Goal: Task Accomplishment & Management: Complete application form

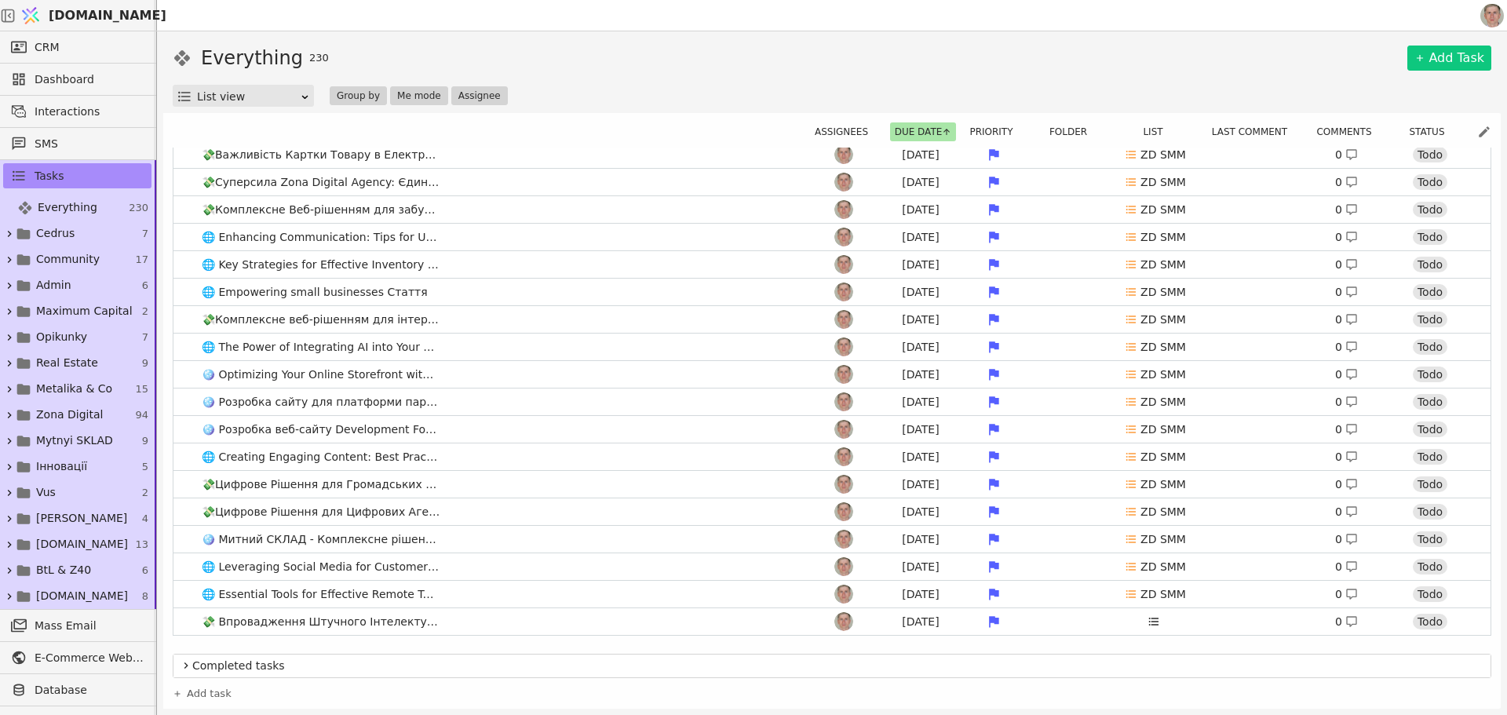
scroll to position [392, 0]
click at [88, 260] on span "Community" at bounding box center [68, 259] width 64 height 16
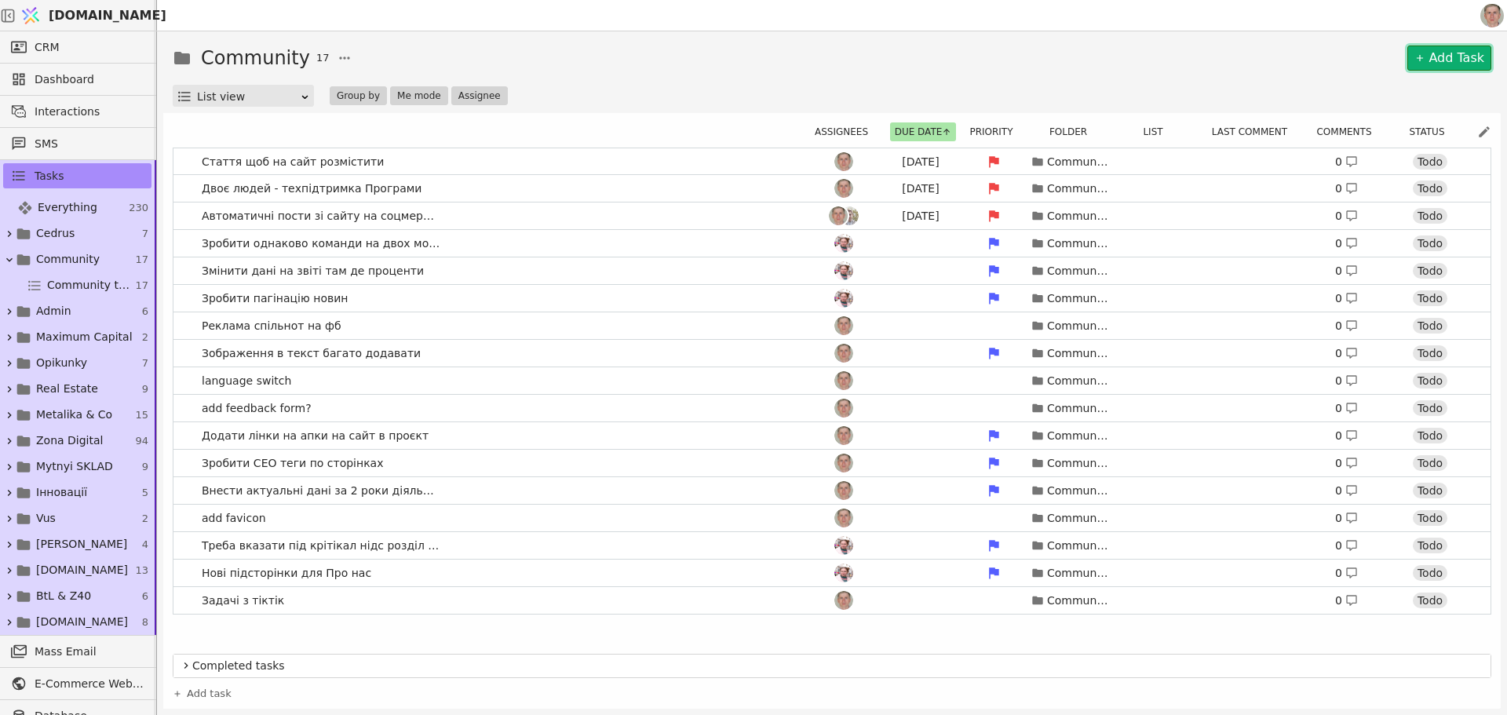
click at [1456, 58] on link "Add Task" at bounding box center [1449, 58] width 84 height 25
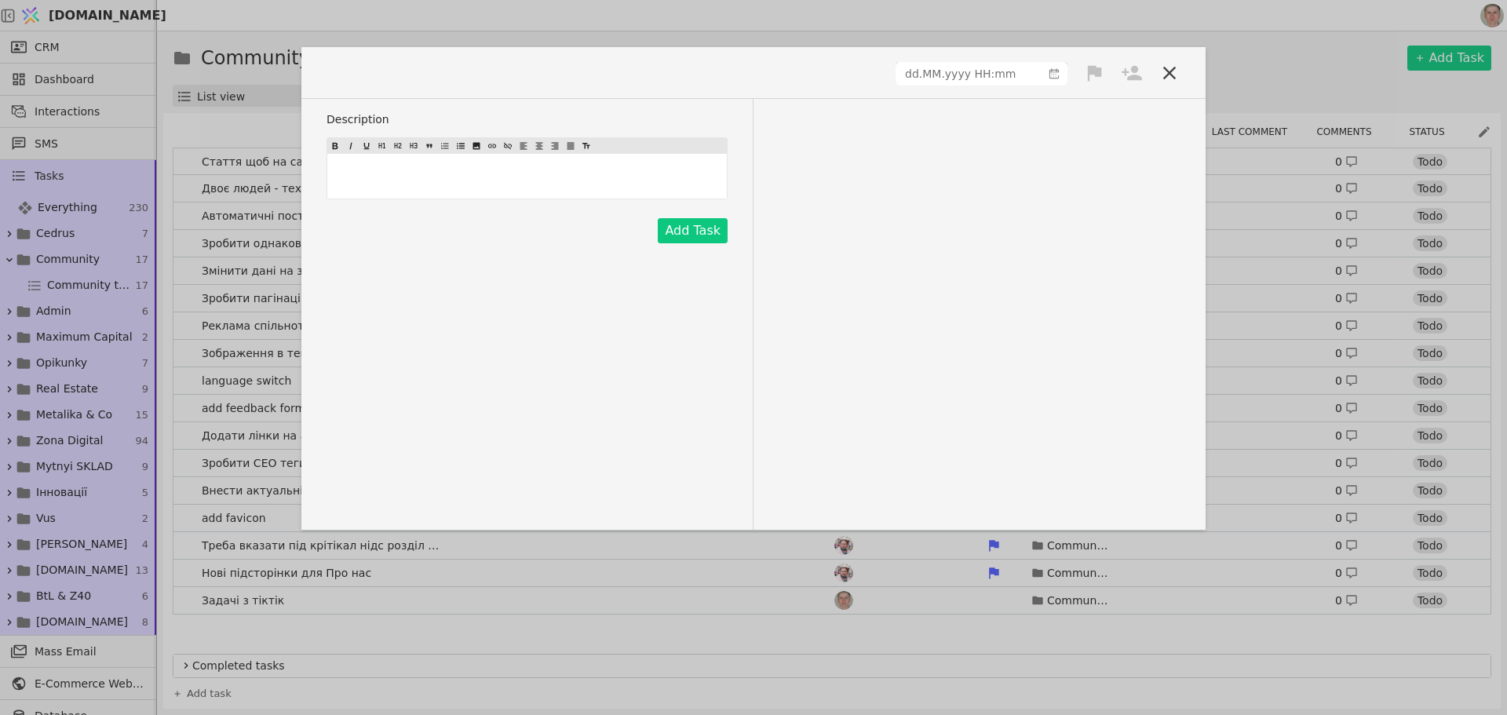
click at [444, 186] on div "﻿" at bounding box center [526, 176] width 399 height 45
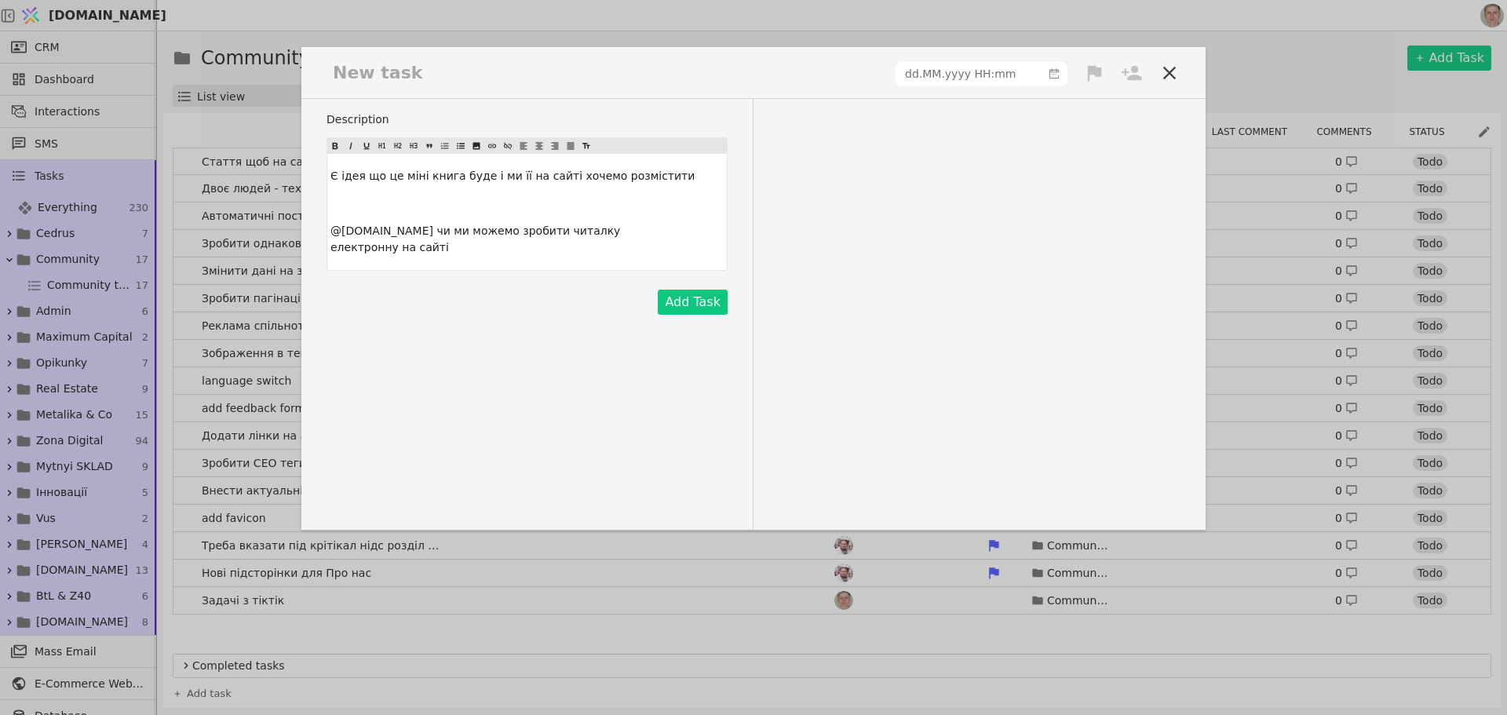
drag, startPoint x: 398, startPoint y: 86, endPoint x: 388, endPoint y: 80, distance: 11.6
click at [397, 85] on div at bounding box center [753, 79] width 904 height 39
click at [395, 64] on span at bounding box center [381, 73] width 111 height 26
click at [391, 79] on span at bounding box center [381, 73] width 111 height 26
click at [389, 71] on span at bounding box center [381, 73] width 111 height 26
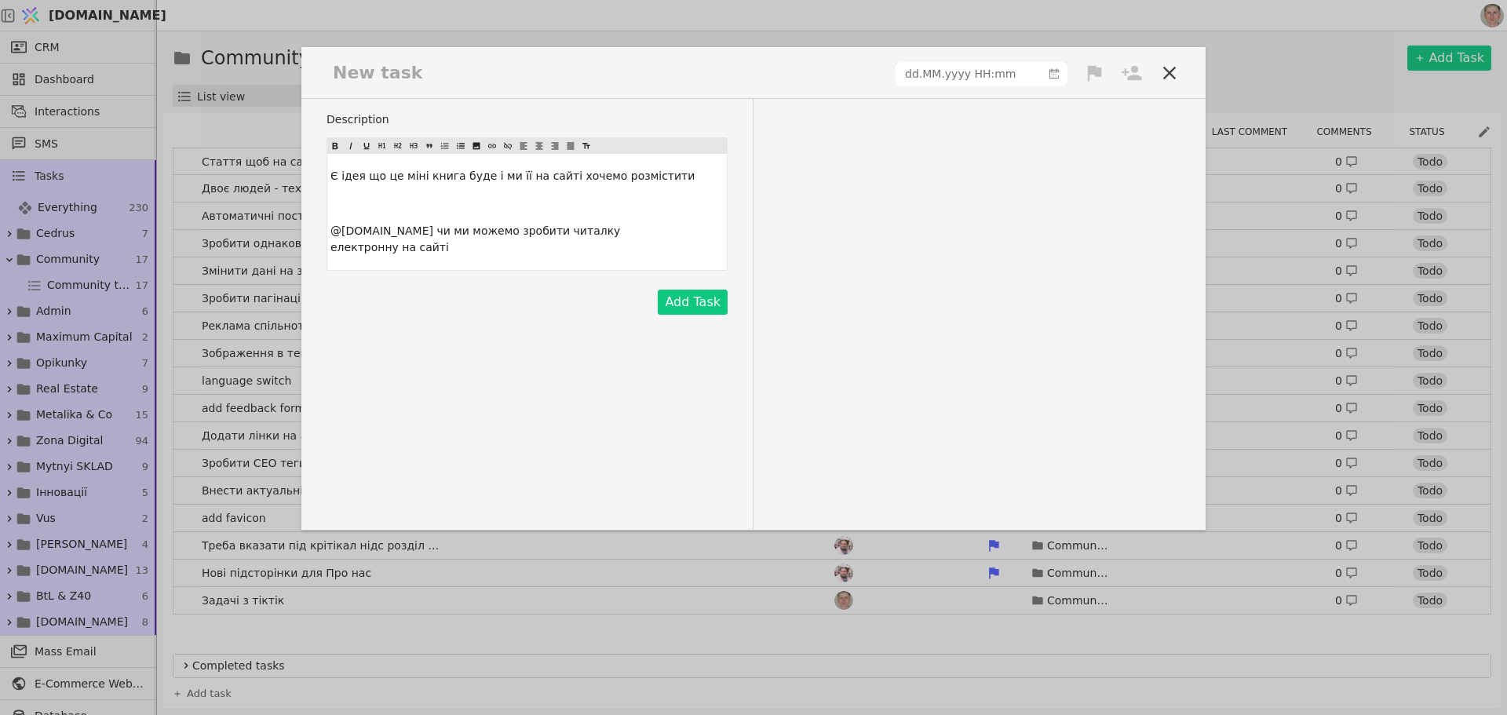
click at [335, 65] on span at bounding box center [381, 73] width 111 height 26
type input "dd.MM.yyyy HH:mm"
click at [985, 67] on input "dd.MM.yyyy HH:mm" at bounding box center [968, 74] width 145 height 22
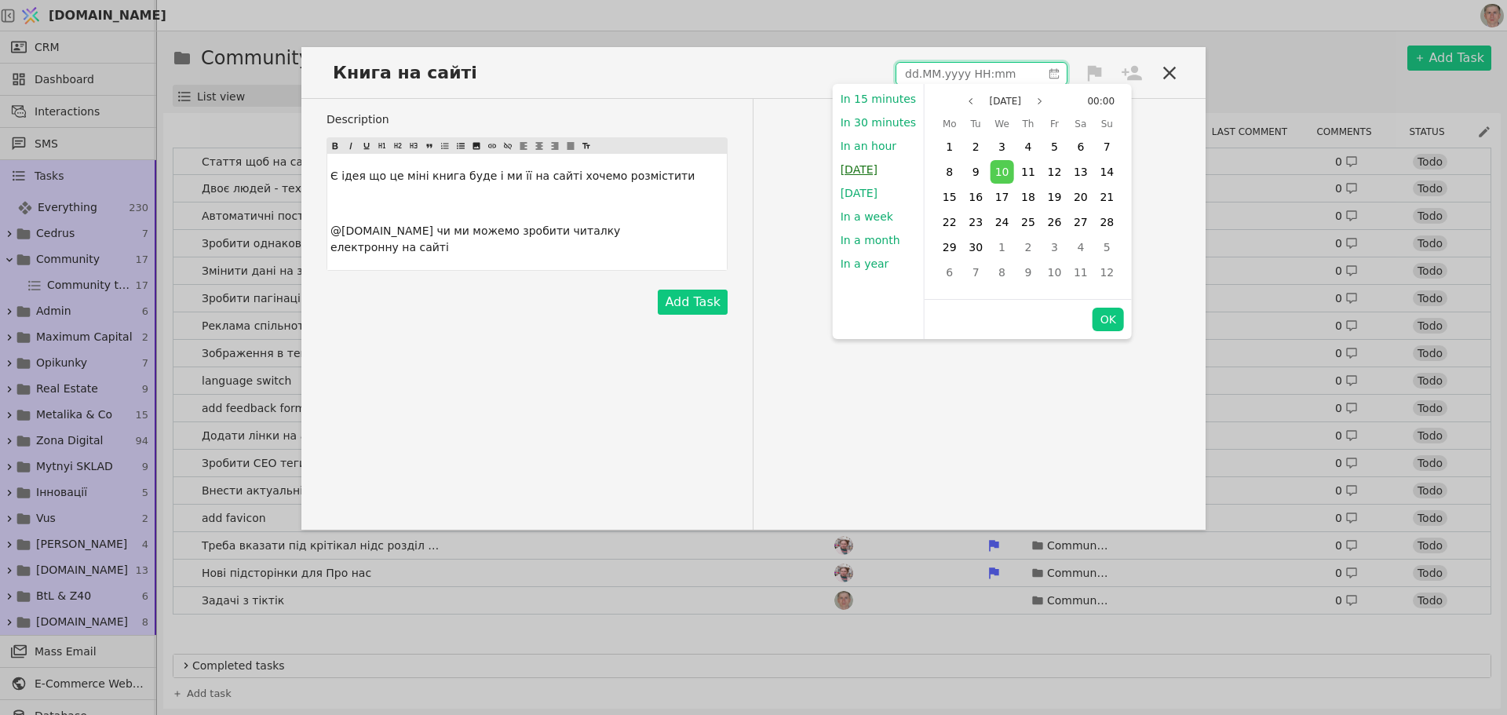
click at [867, 162] on button "Today" at bounding box center [859, 170] width 53 height 24
type input "10.09.2025 11:37"
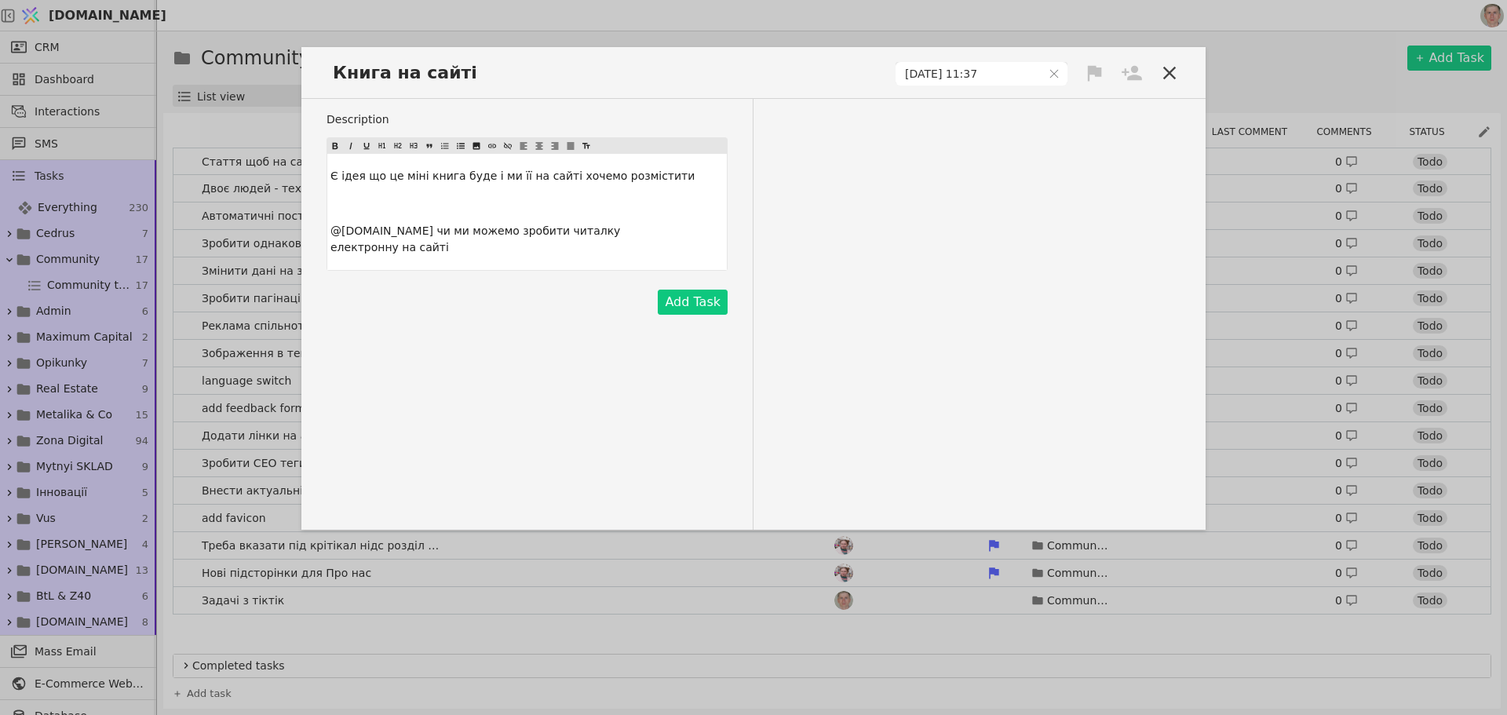
click at [1094, 71] on icon at bounding box center [1095, 73] width 14 height 16
click at [1067, 107] on div "High" at bounding box center [1041, 102] width 157 height 26
click at [1140, 68] on icon at bounding box center [1131, 73] width 22 height 22
click at [1084, 129] on div "Роман" at bounding box center [1078, 132] width 157 height 28
click at [709, 290] on button "Add Task" at bounding box center [693, 302] width 70 height 25
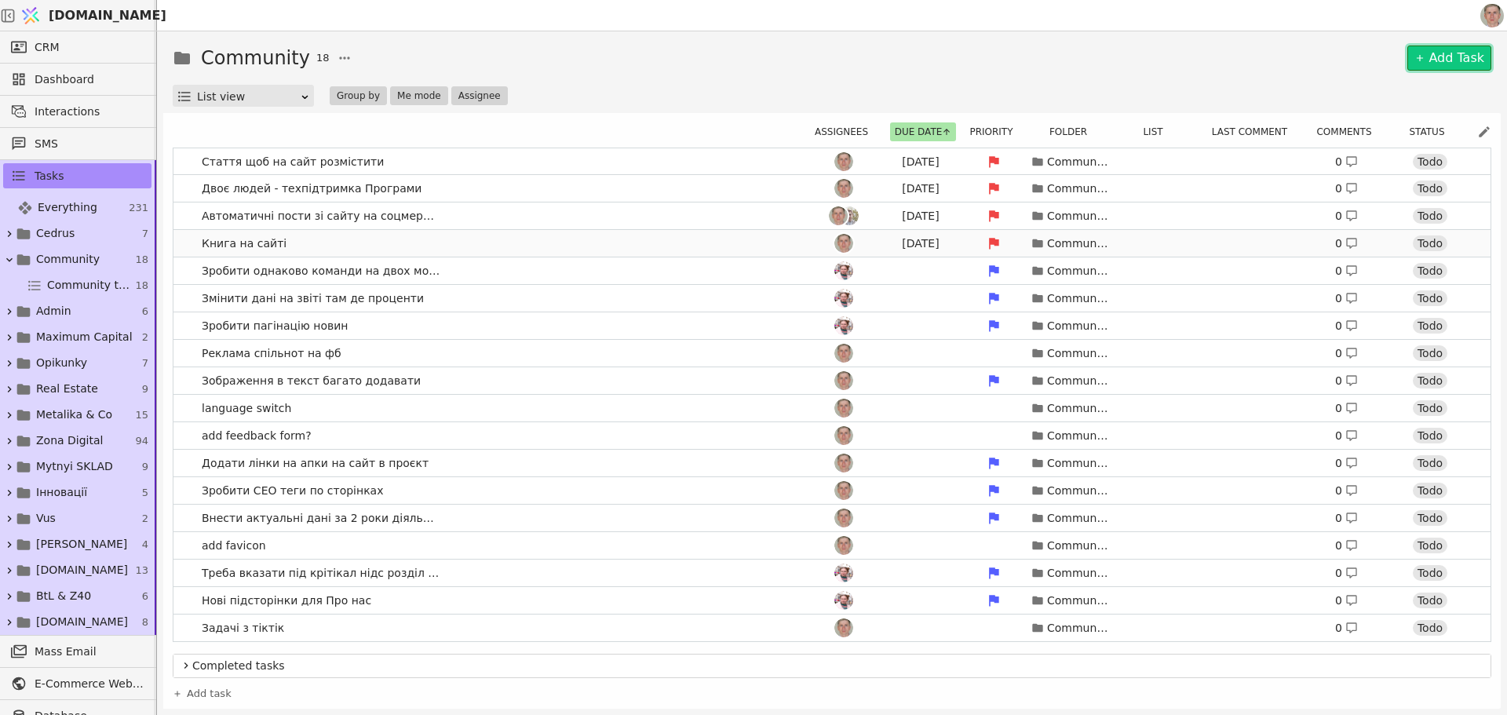
click at [426, 239] on link "Книга на сайті Today Community 0 Todo" at bounding box center [831, 243] width 1317 height 27
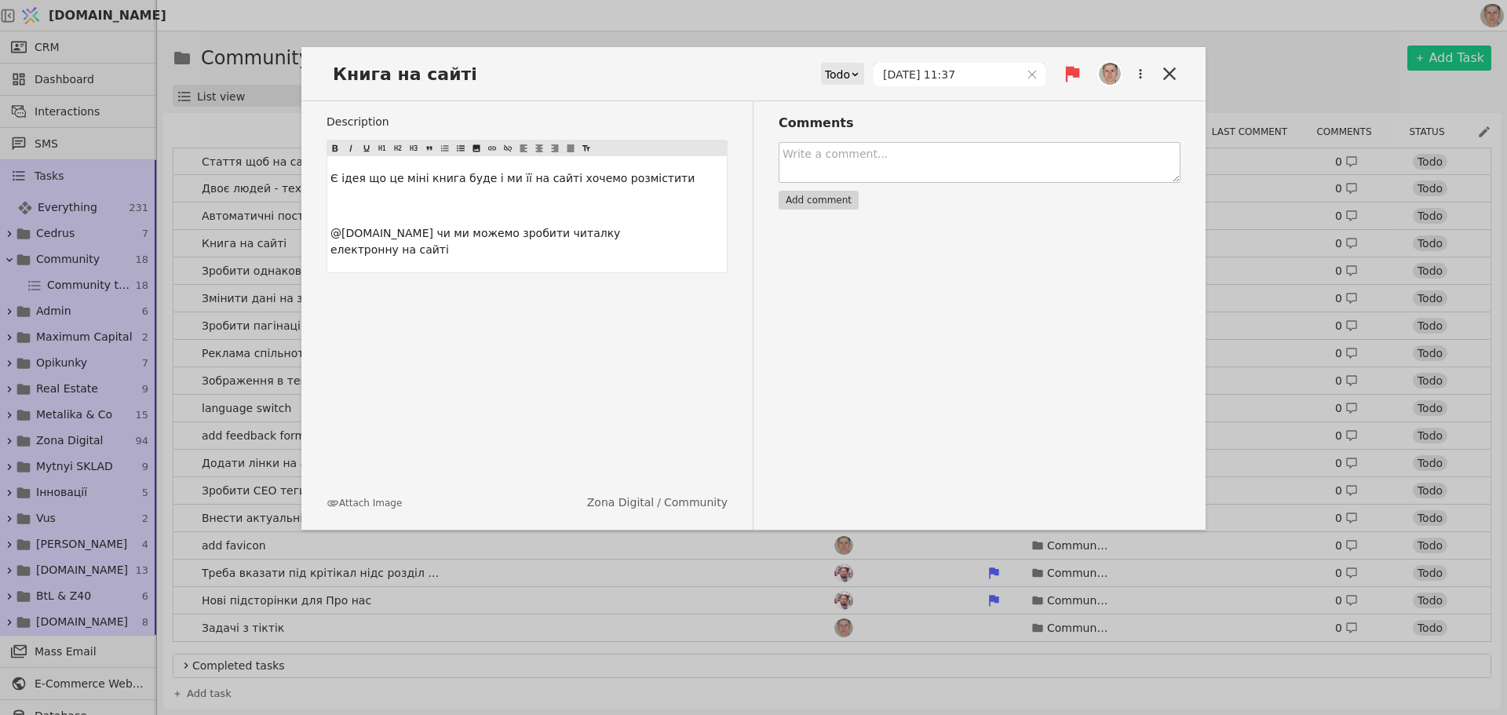
click at [861, 158] on textarea at bounding box center [979, 162] width 402 height 41
paste textarea "привіт @Svit.One тут приклад Марта Ковальова знайшла https://archive.org/detail…"
type textarea "привіт @Svit.One тут приклад Марта Ковальова знайшла https://archive.org/detail…"
click at [833, 196] on button "Add comment" at bounding box center [818, 200] width 80 height 19
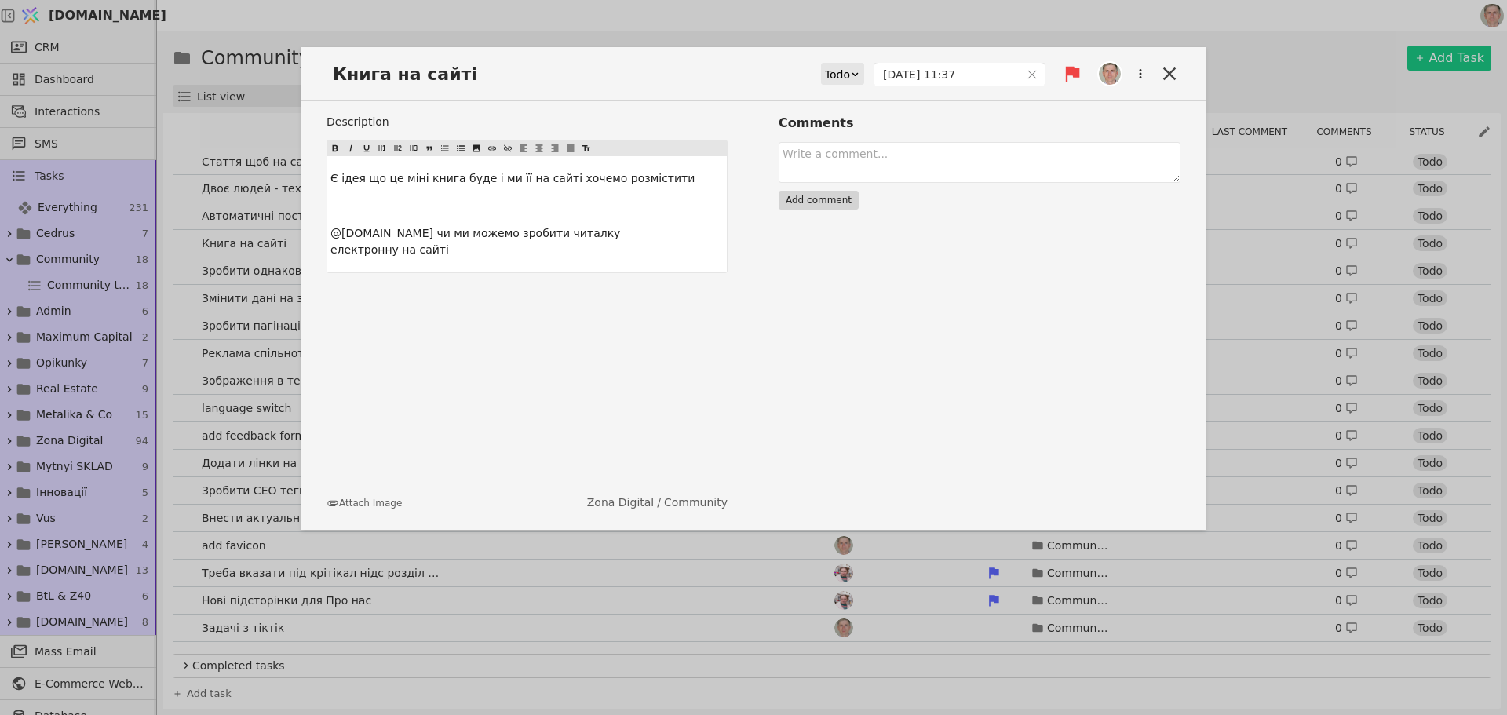
scroll to position [0, 0]
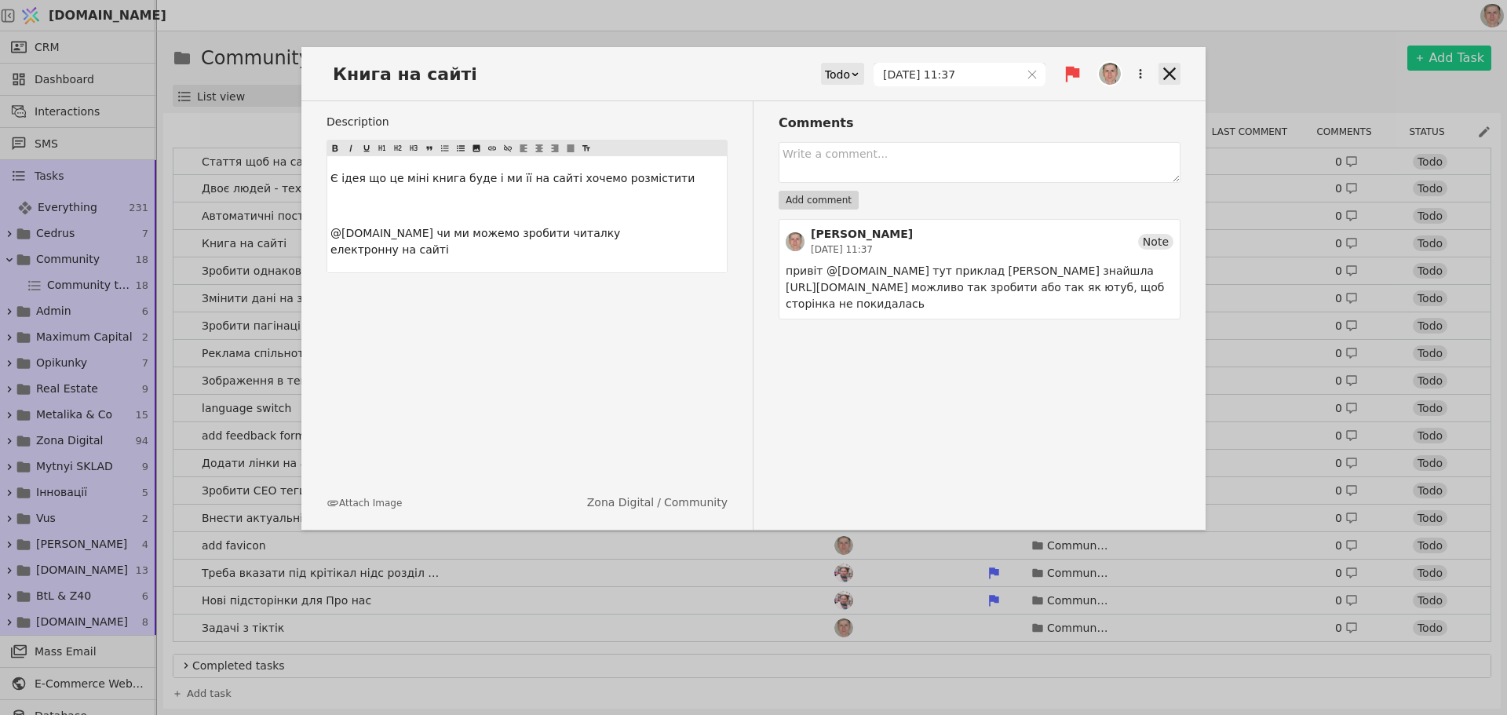
click at [1169, 75] on icon at bounding box center [1169, 74] width 22 height 22
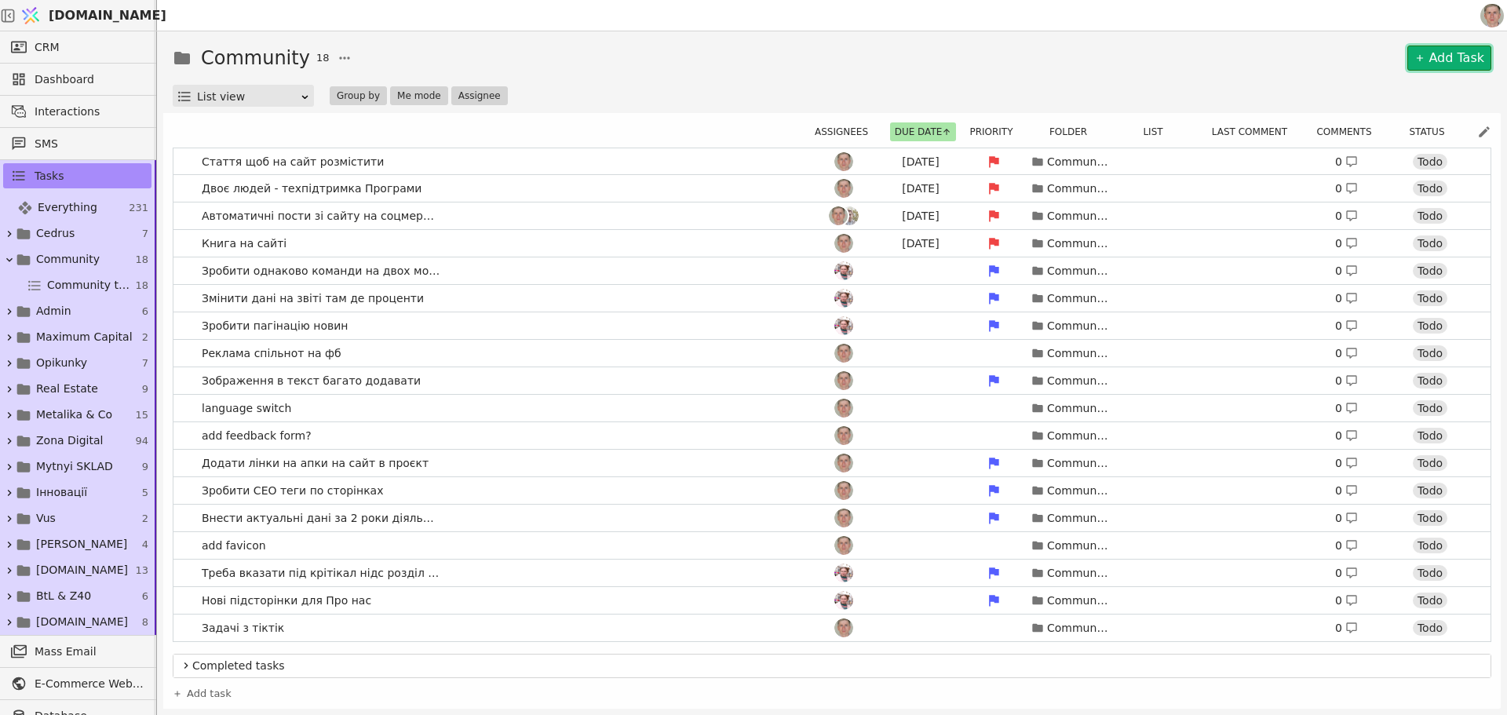
click at [1431, 50] on link "Add Task" at bounding box center [1449, 58] width 84 height 25
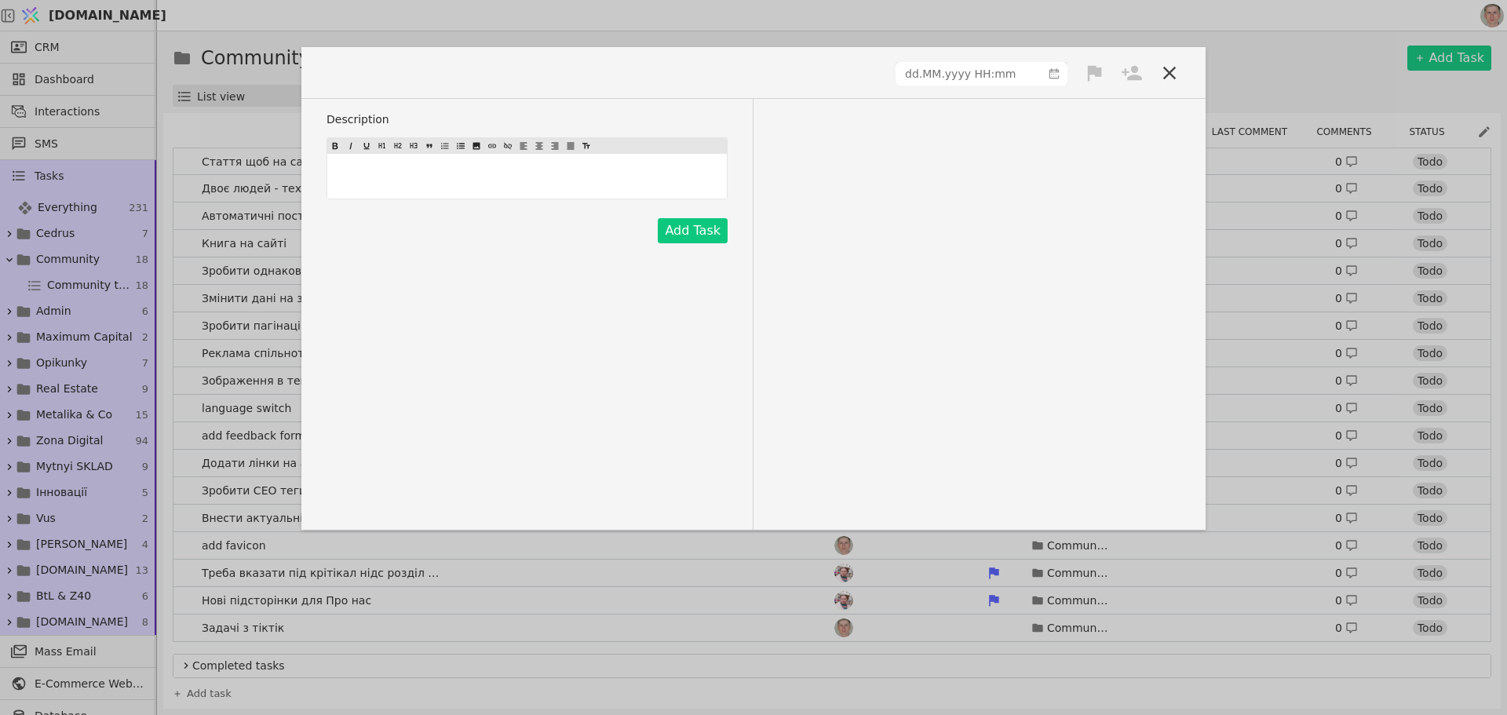
click at [405, 196] on div "﻿" at bounding box center [526, 176] width 399 height 45
click at [357, 71] on span at bounding box center [381, 73] width 111 height 26
paste span
drag, startPoint x: 513, startPoint y: 191, endPoint x: 149, endPoint y: 177, distance: 364.3
click at [36, 180] on div "розділити Новини і Статті Description розділити Новини і Статті Add Task" at bounding box center [753, 357] width 1507 height 715
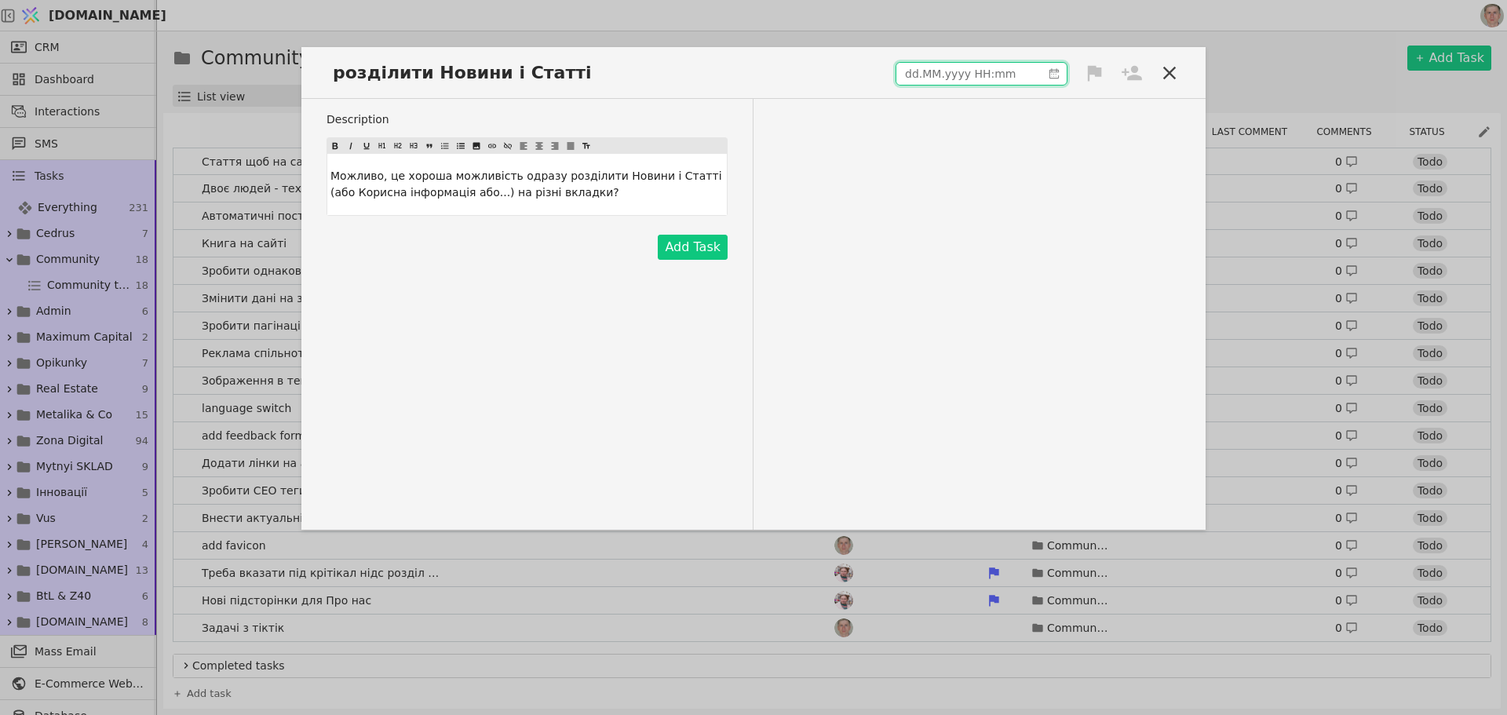
type input "dd.MM.yyyy HH:mm"
click at [984, 63] on input "dd.MM.yyyy HH:mm" at bounding box center [968, 74] width 145 height 22
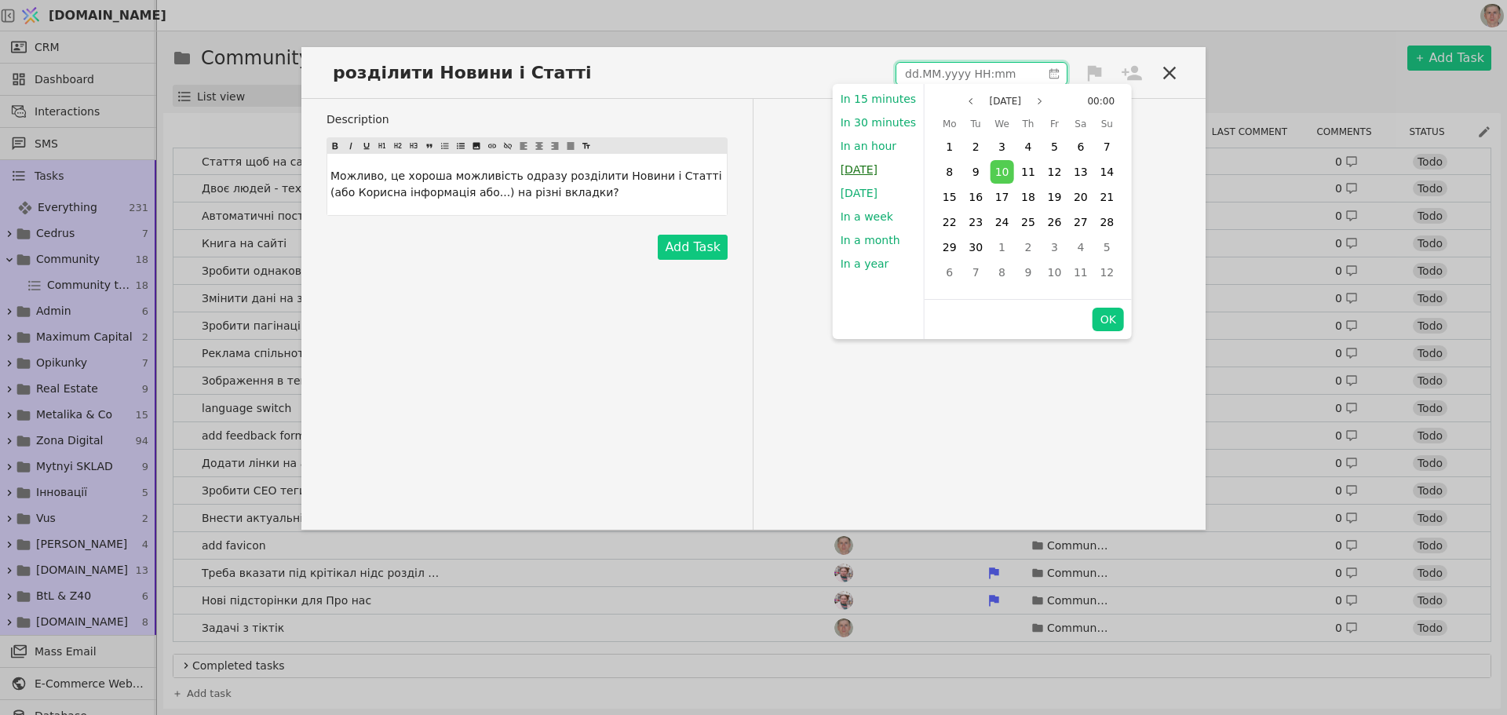
click at [869, 167] on button "Today" at bounding box center [859, 170] width 53 height 24
type input "10.09.2025 11:38"
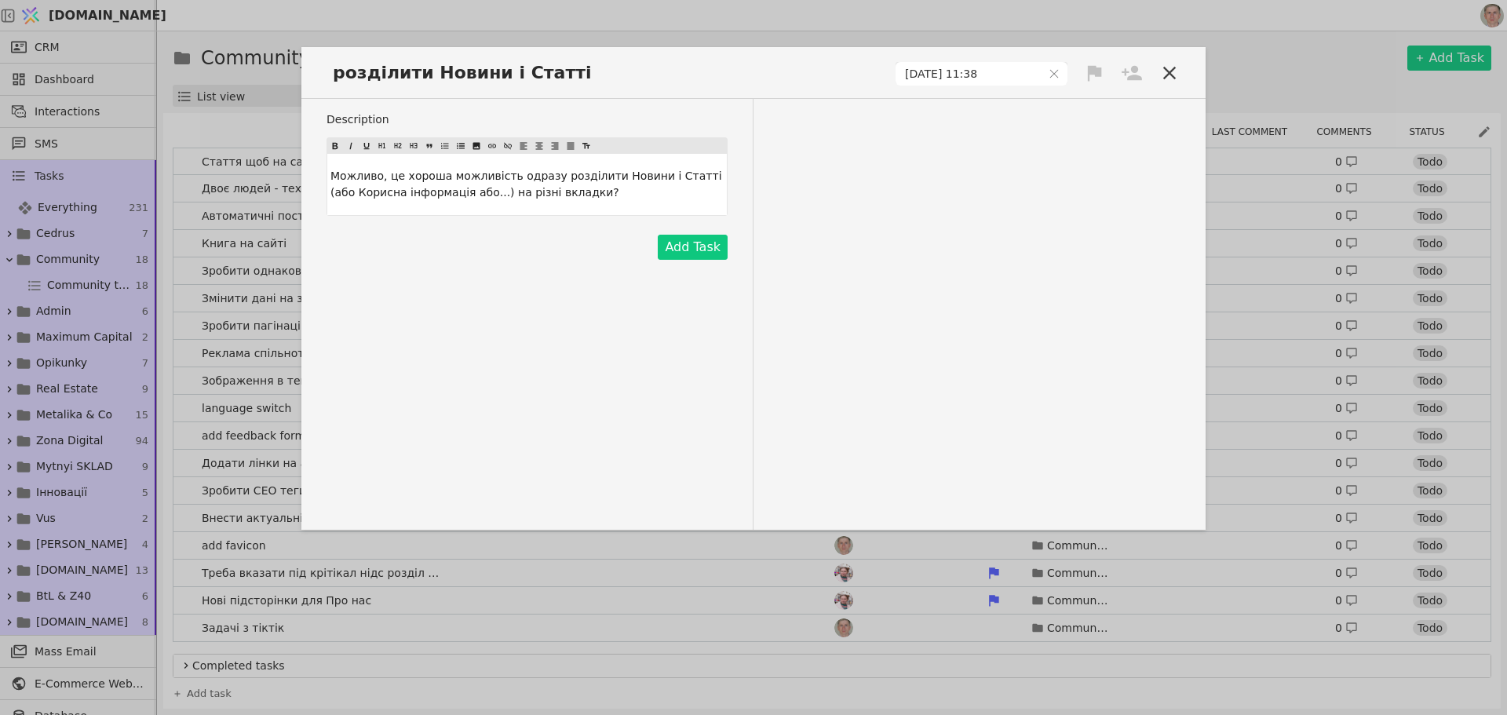
click at [1092, 73] on icon at bounding box center [1095, 73] width 14 height 16
click at [1077, 99] on div "High" at bounding box center [1041, 102] width 157 height 26
click at [1132, 73] on icon at bounding box center [1131, 73] width 22 height 22
click at [1083, 131] on div "Роман" at bounding box center [1078, 132] width 157 height 28
click at [694, 240] on button "Add Task" at bounding box center [693, 247] width 70 height 25
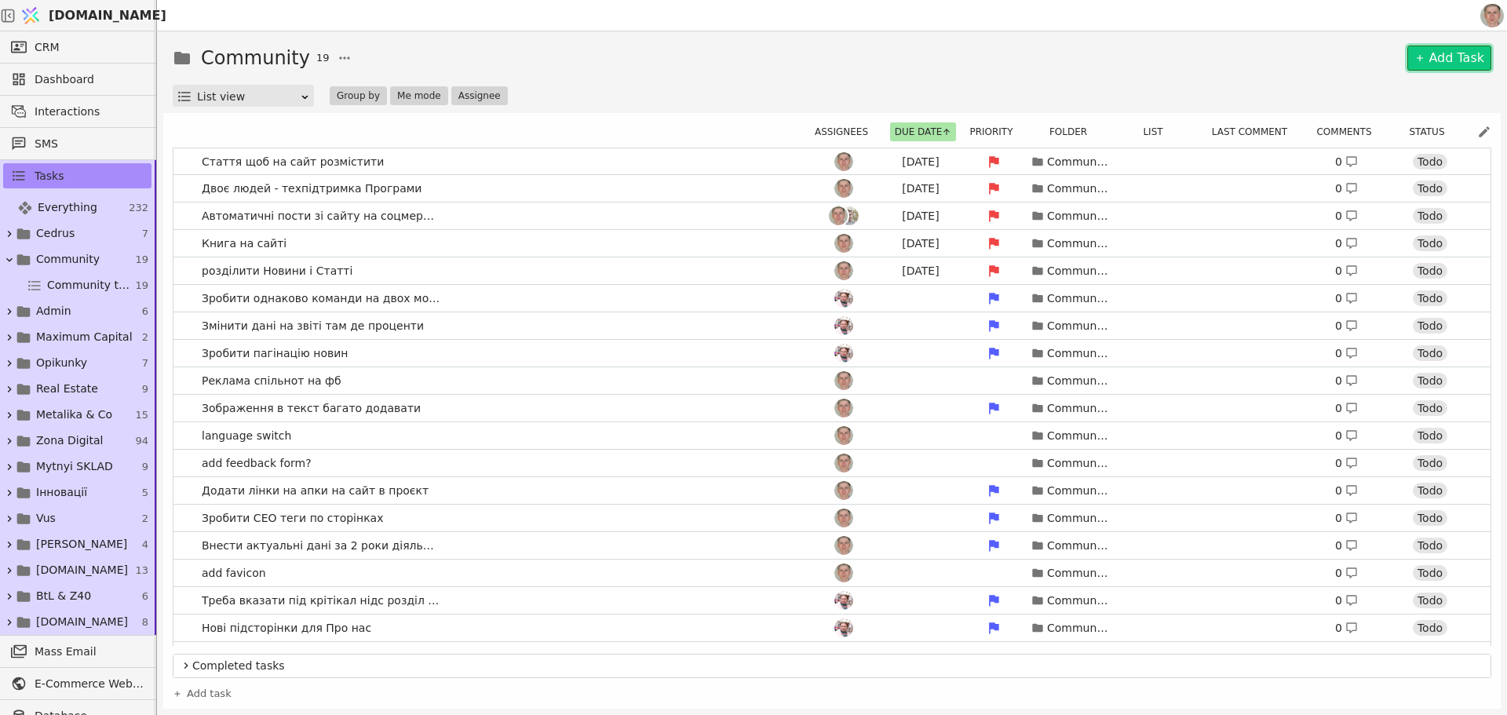
drag, startPoint x: 1445, startPoint y: 55, endPoint x: 790, endPoint y: 126, distance: 658.3
click at [1445, 55] on link "Add Task" at bounding box center [1449, 58] width 84 height 25
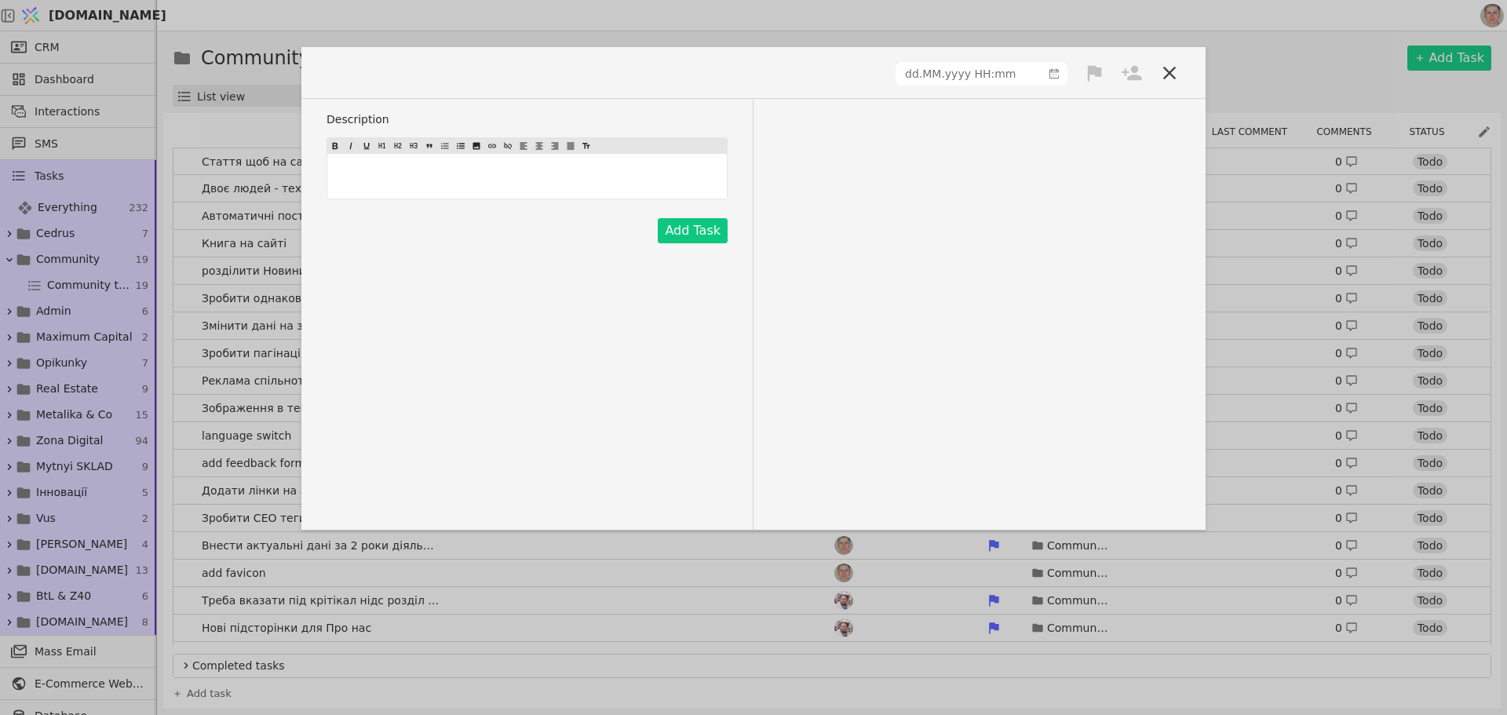
click at [470, 163] on div "﻿" at bounding box center [526, 176] width 399 height 45
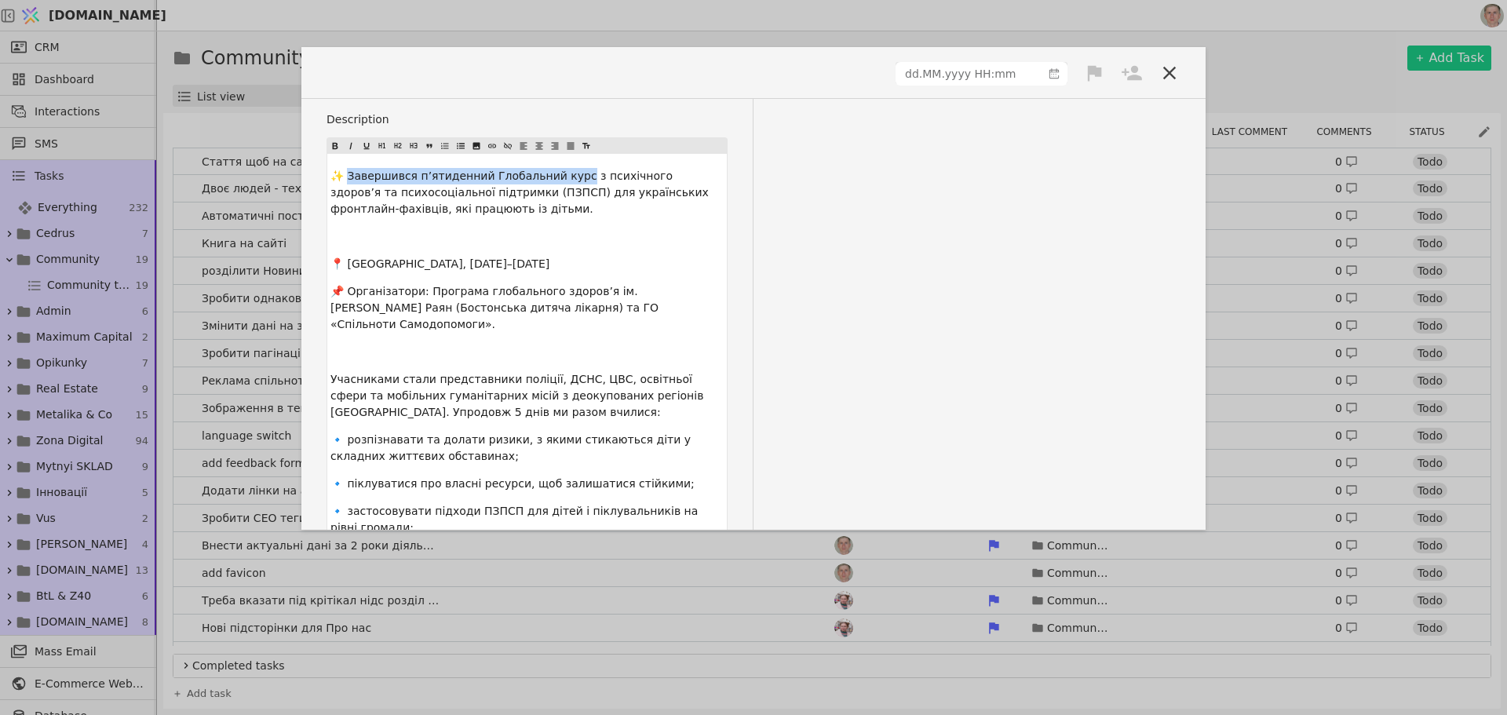
drag, startPoint x: 562, startPoint y: 175, endPoint x: 350, endPoint y: 177, distance: 211.9
click at [350, 177] on span "✨ Завершився п’ятиденний Глобальний курс з психічного здоров’я та психосоціальн…" at bounding box center [520, 192] width 381 height 46
copy span "Завершився п’ятиденний Глобальний курс"
click at [360, 68] on span at bounding box center [381, 73] width 111 height 26
paste span
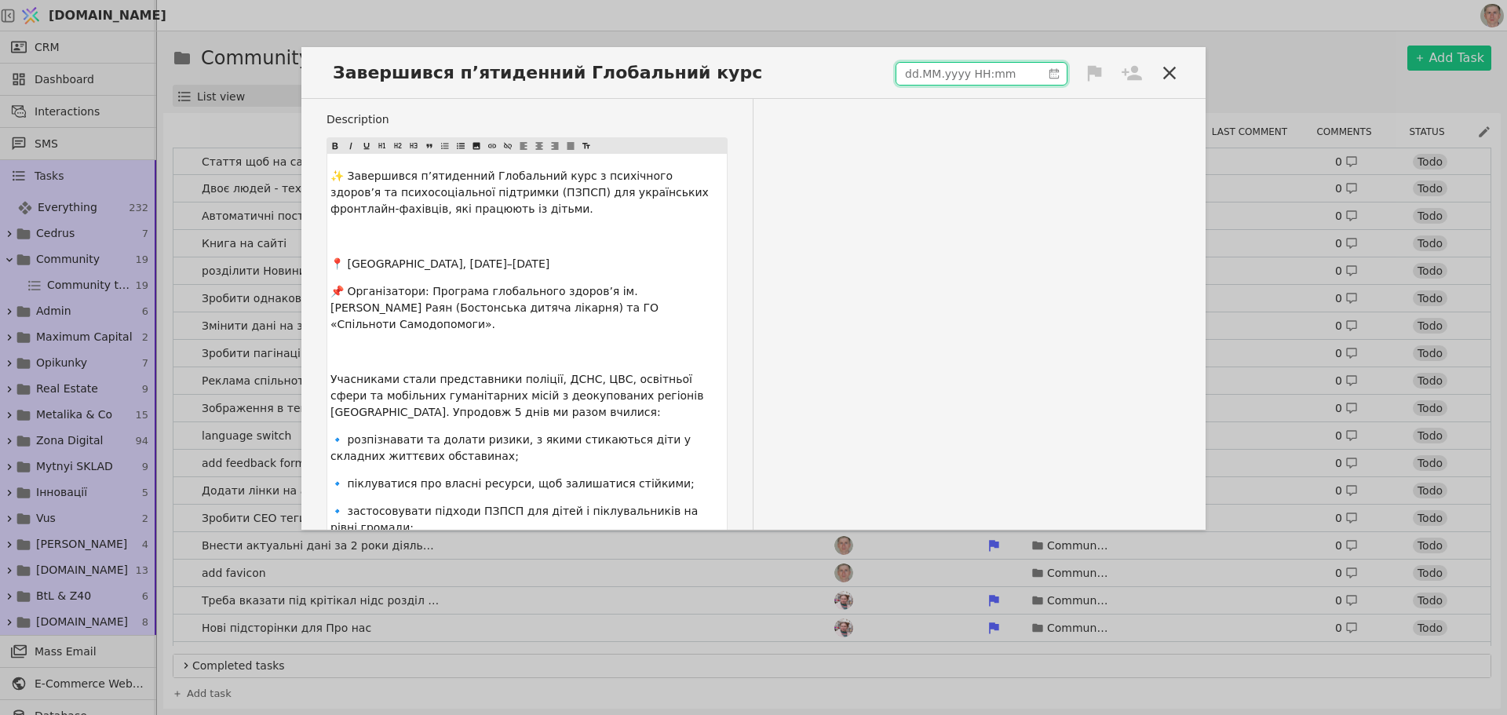
type input "dd.MM.yyyy HH:mm"
click at [950, 76] on input "dd.MM.yyyy HH:mm" at bounding box center [968, 74] width 145 height 22
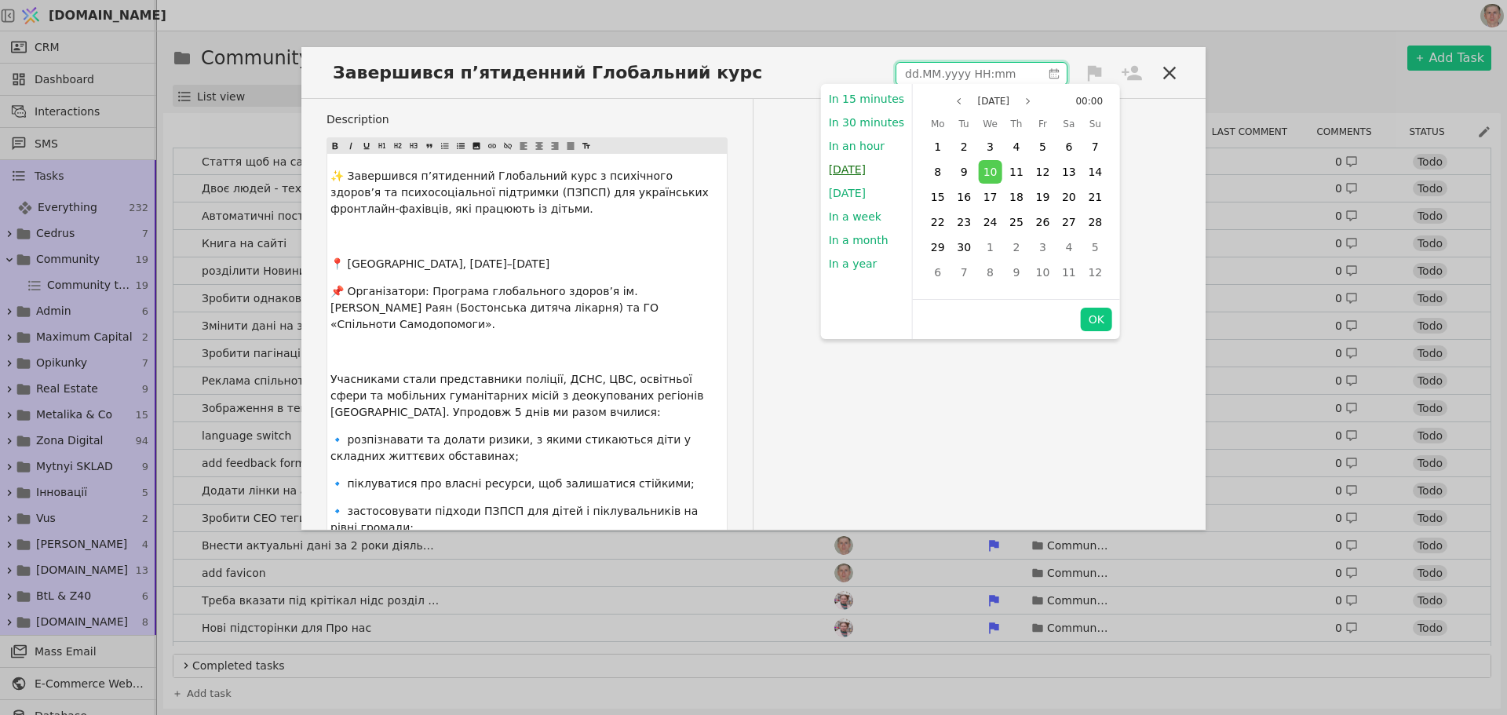
click at [846, 171] on button "Today" at bounding box center [847, 170] width 53 height 24
type input "10.09.2025 11:39"
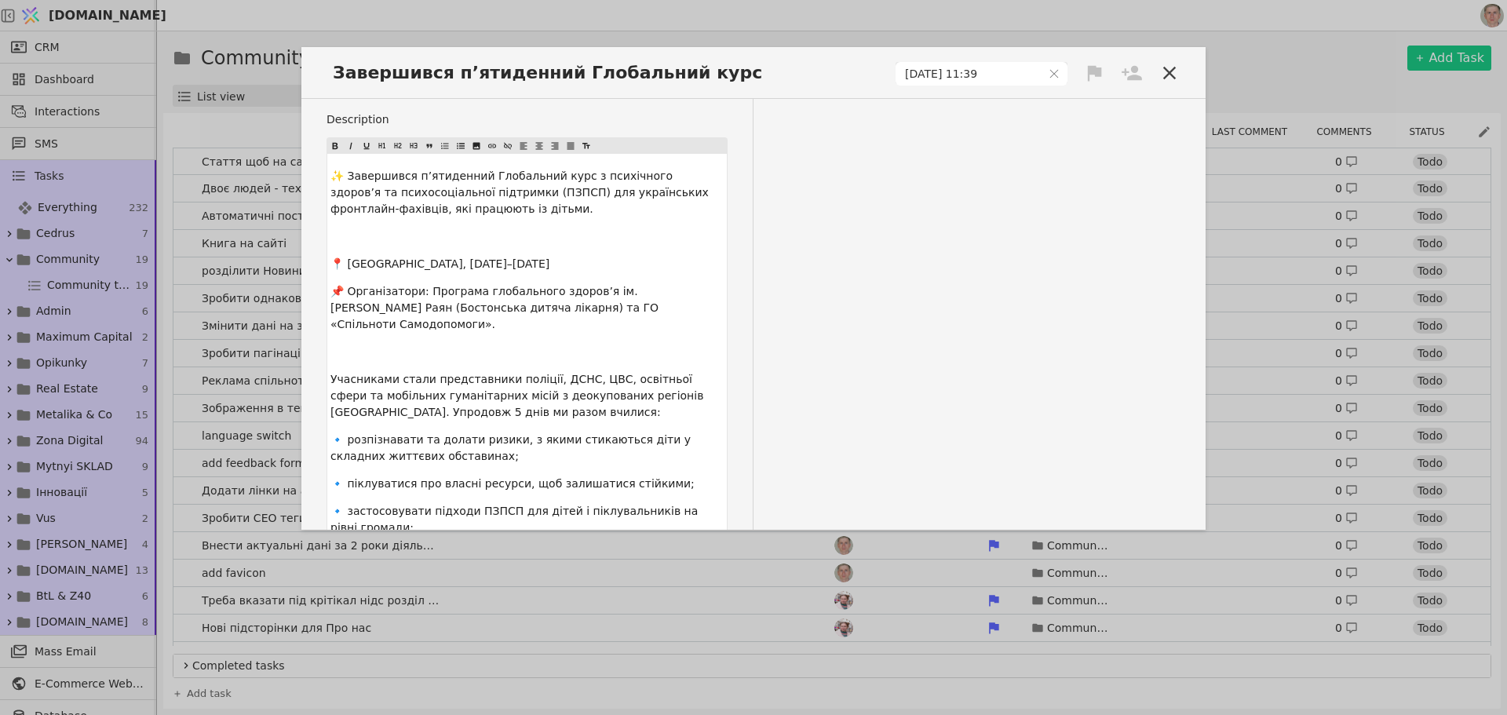
click at [1088, 71] on icon at bounding box center [1095, 73] width 14 height 16
click at [1056, 104] on div "High" at bounding box center [1029, 102] width 157 height 26
click at [1123, 78] on icon at bounding box center [1131, 72] width 20 height 15
click at [1085, 123] on div "Роман" at bounding box center [1067, 132] width 157 height 28
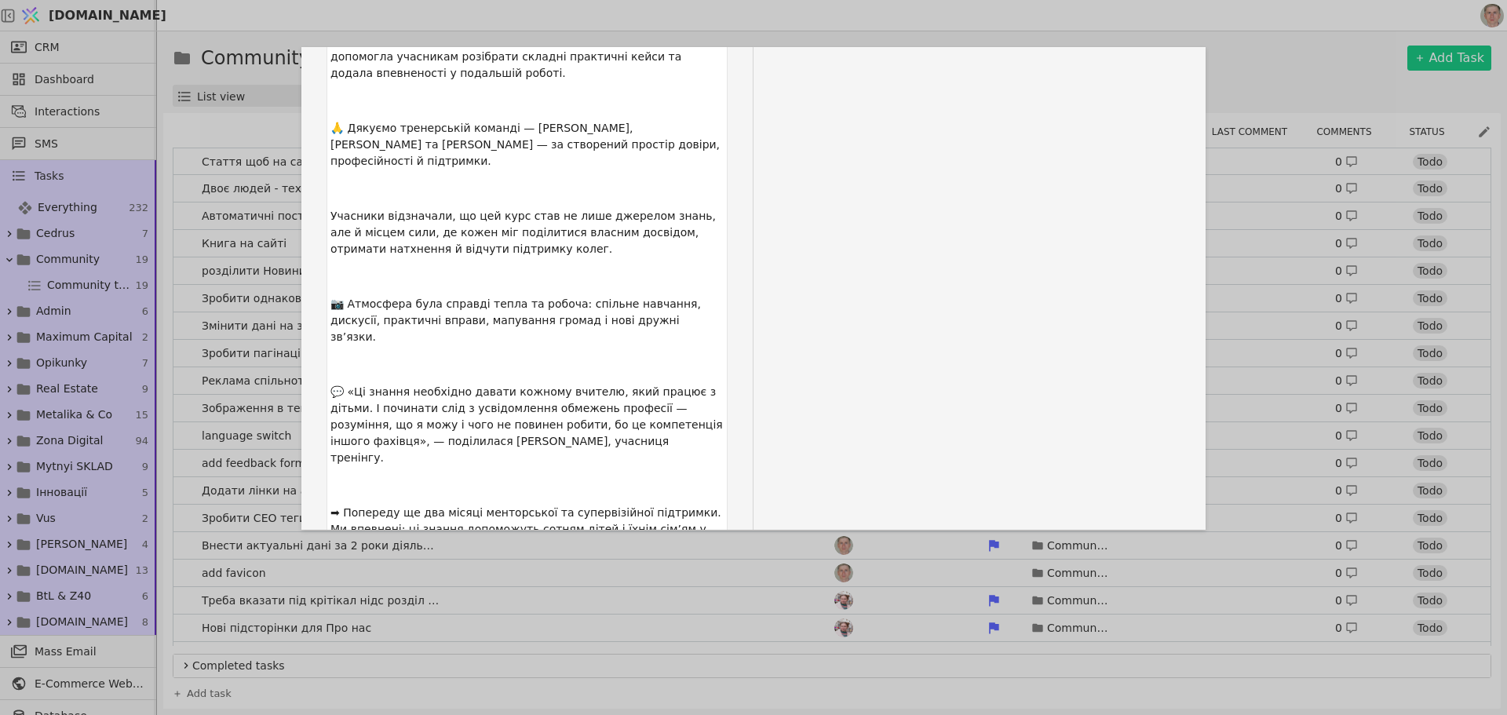
scroll to position [760, 0]
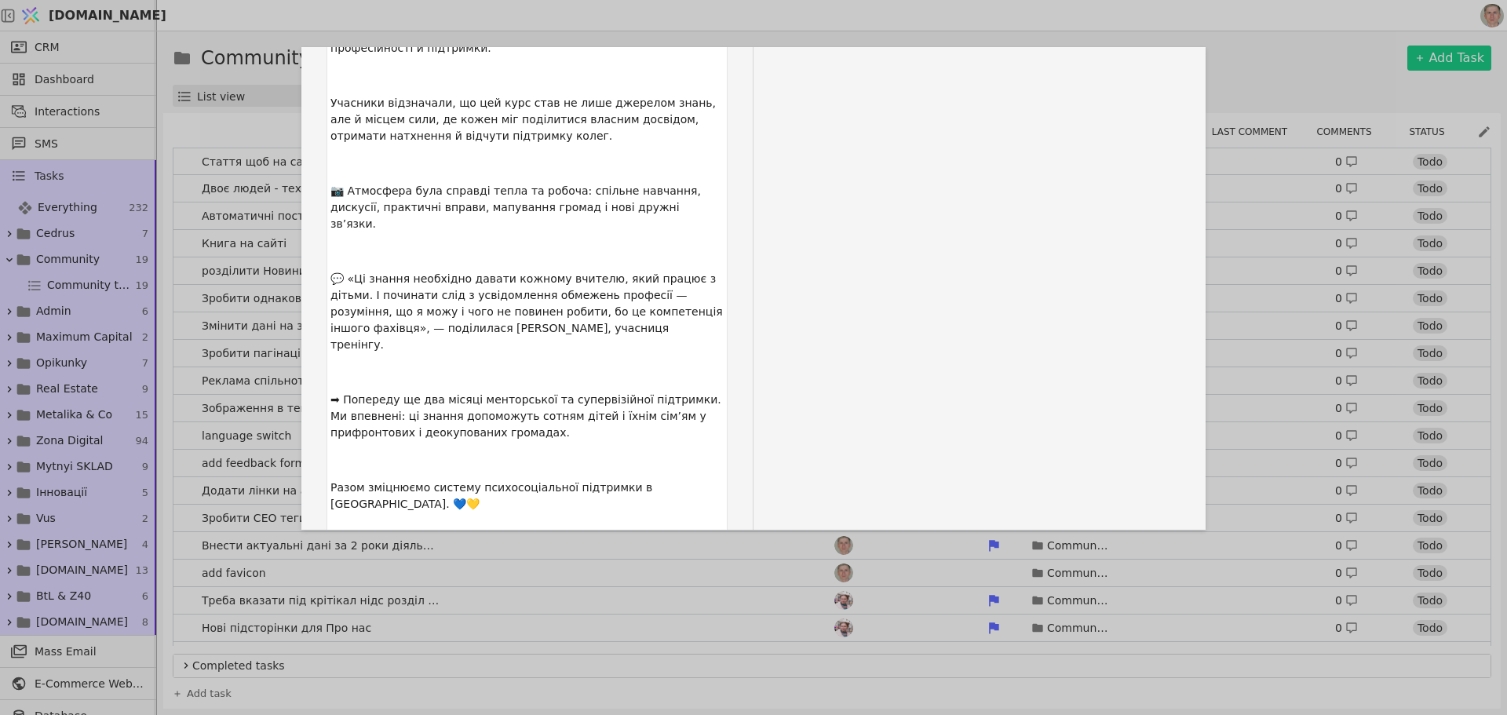
click at [701, 618] on button "Add Task" at bounding box center [693, 630] width 70 height 25
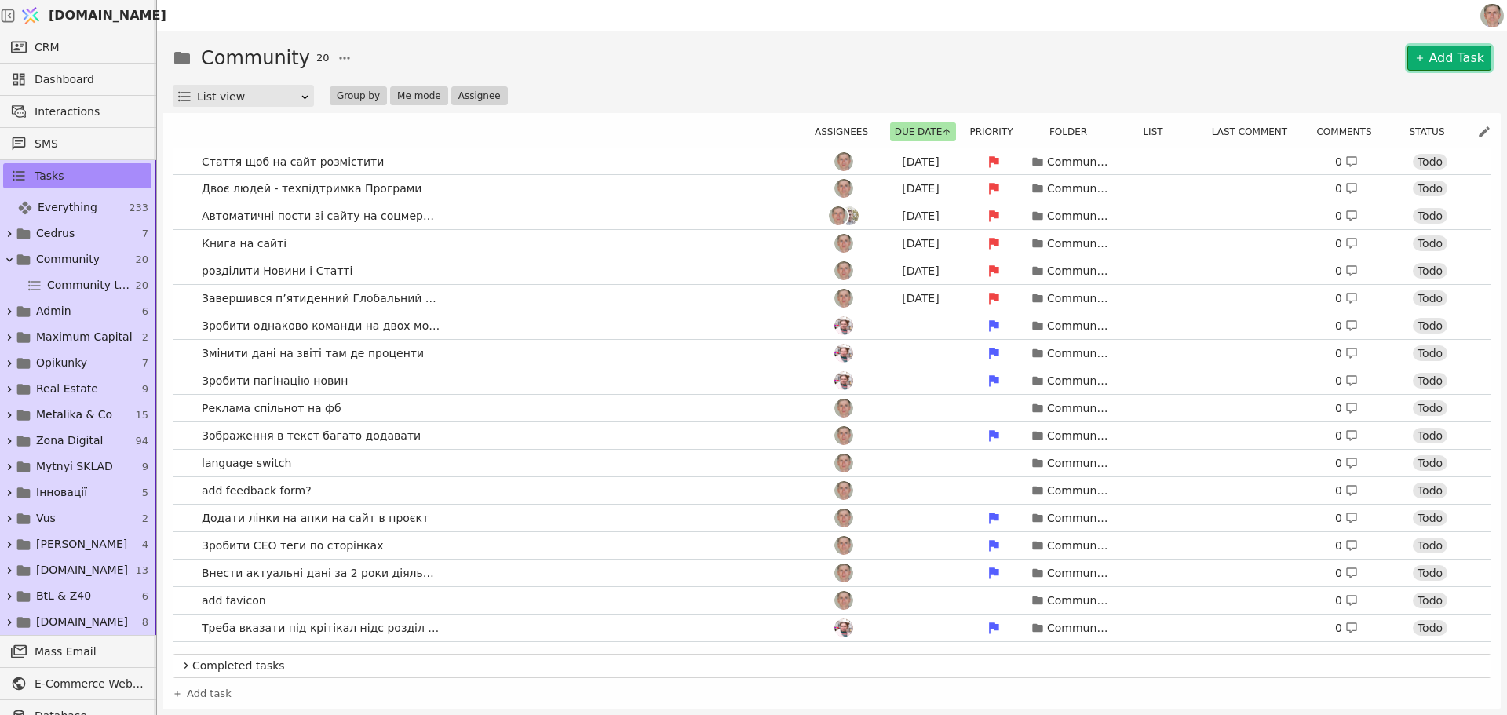
click at [1454, 47] on link "Add Task" at bounding box center [1449, 58] width 84 height 25
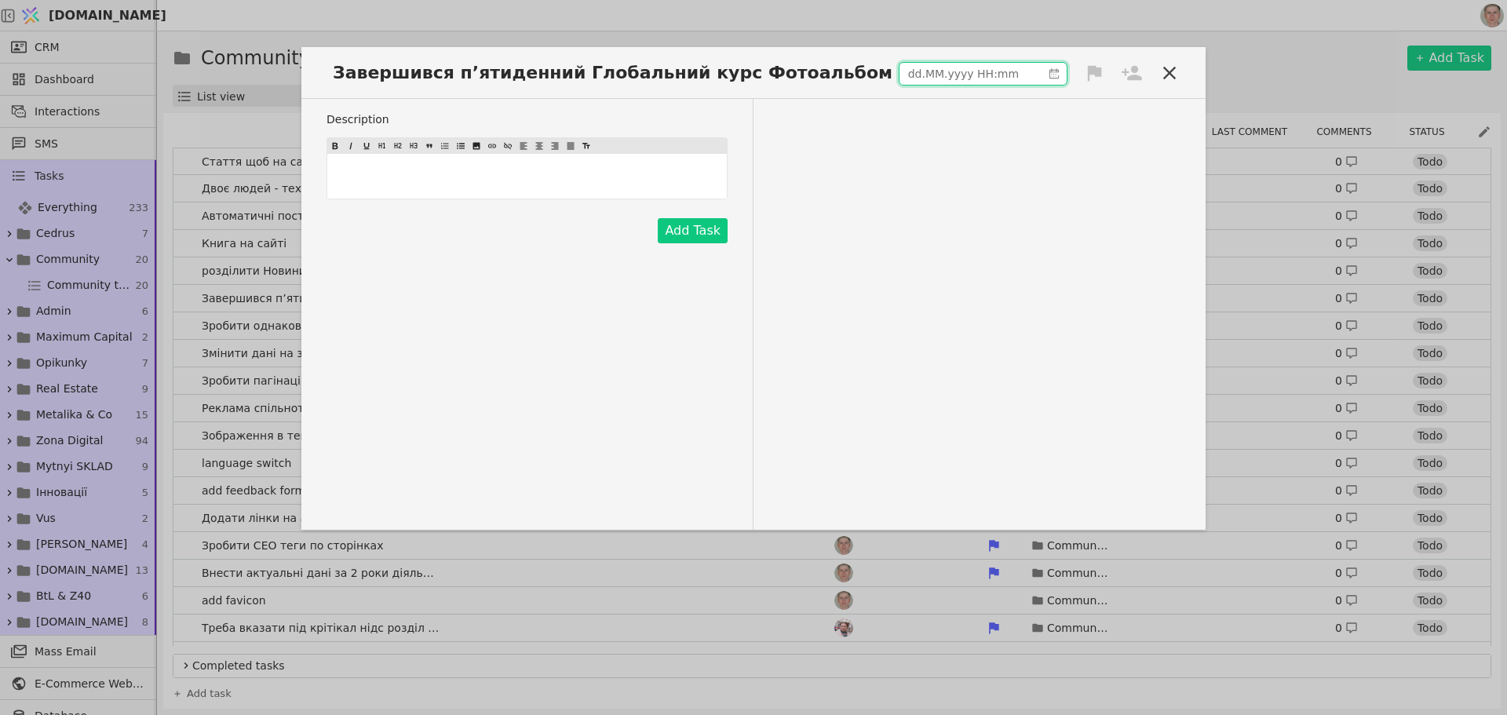
type input "dd.MM.yyyy HH:mm"
click at [959, 65] on input "dd.MM.yyyy HH:mm" at bounding box center [970, 74] width 142 height 22
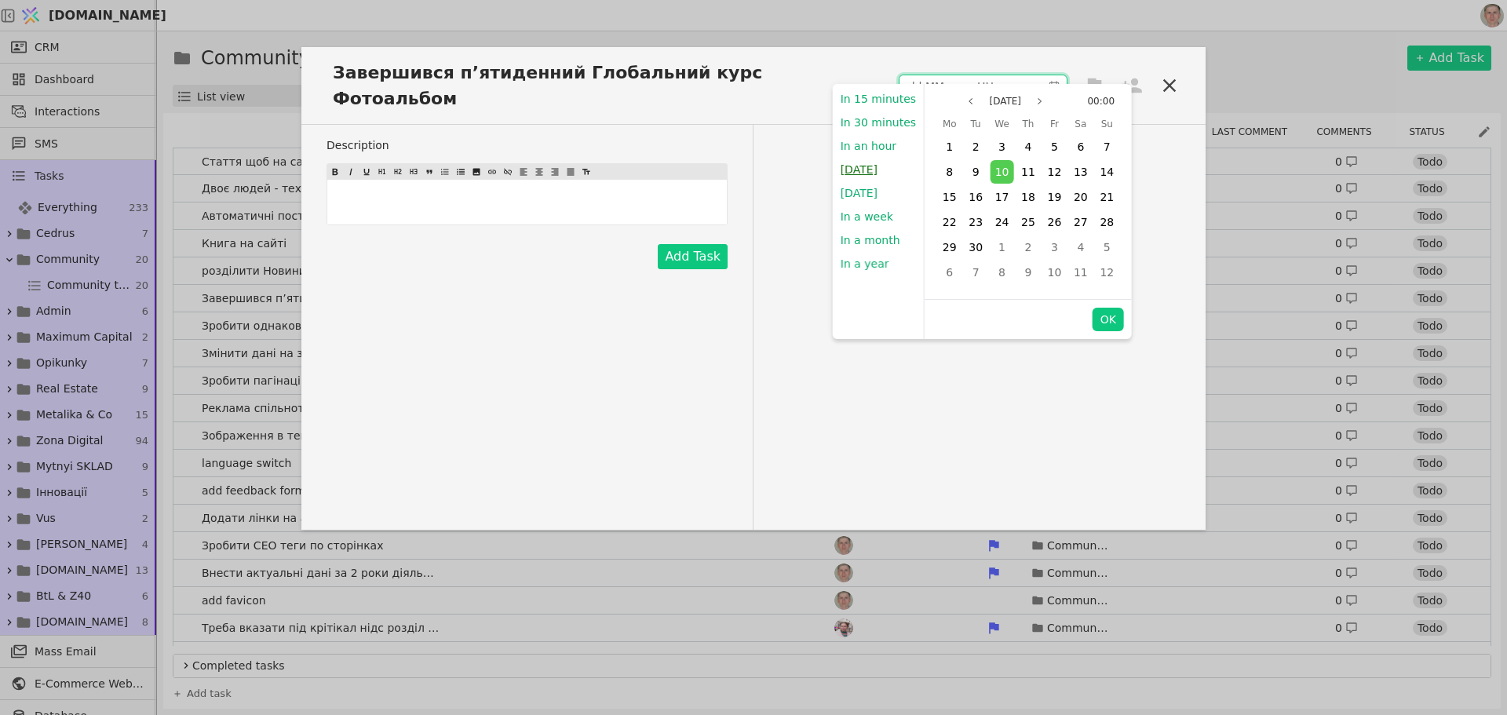
click at [868, 165] on button "Today" at bounding box center [859, 170] width 53 height 24
type input "10.09.2025 11:40"
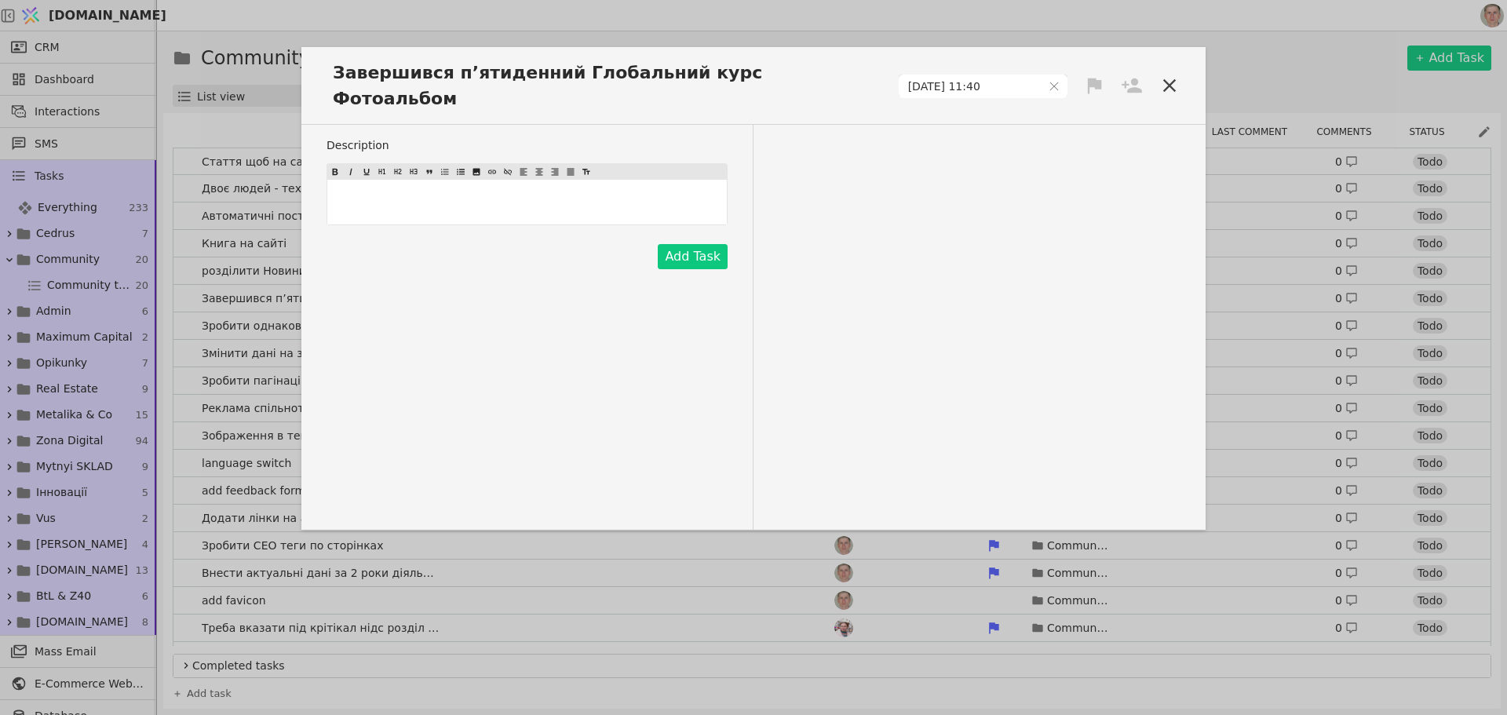
drag, startPoint x: 1102, startPoint y: 67, endPoint x: 1091, endPoint y: 76, distance: 14.6
click at [1100, 75] on icon at bounding box center [1094, 86] width 22 height 22
click at [1044, 100] on div "High" at bounding box center [1041, 102] width 157 height 26
click at [1131, 75] on icon at bounding box center [1131, 86] width 22 height 22
click at [1103, 126] on div "Роман" at bounding box center [1078, 132] width 157 height 28
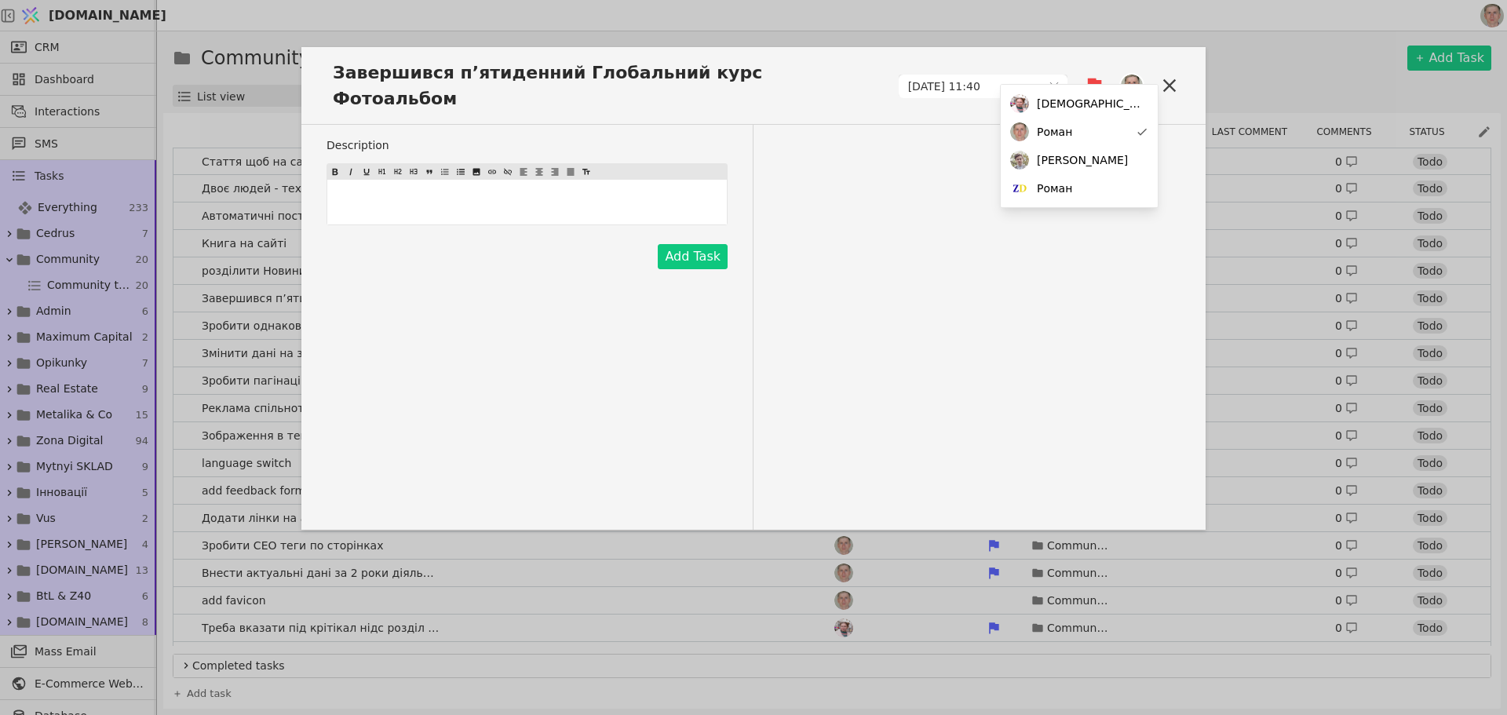
click at [815, 177] on div "Description ﻿ Add Task" at bounding box center [753, 327] width 904 height 405
click at [711, 244] on button "Add Task" at bounding box center [693, 256] width 70 height 25
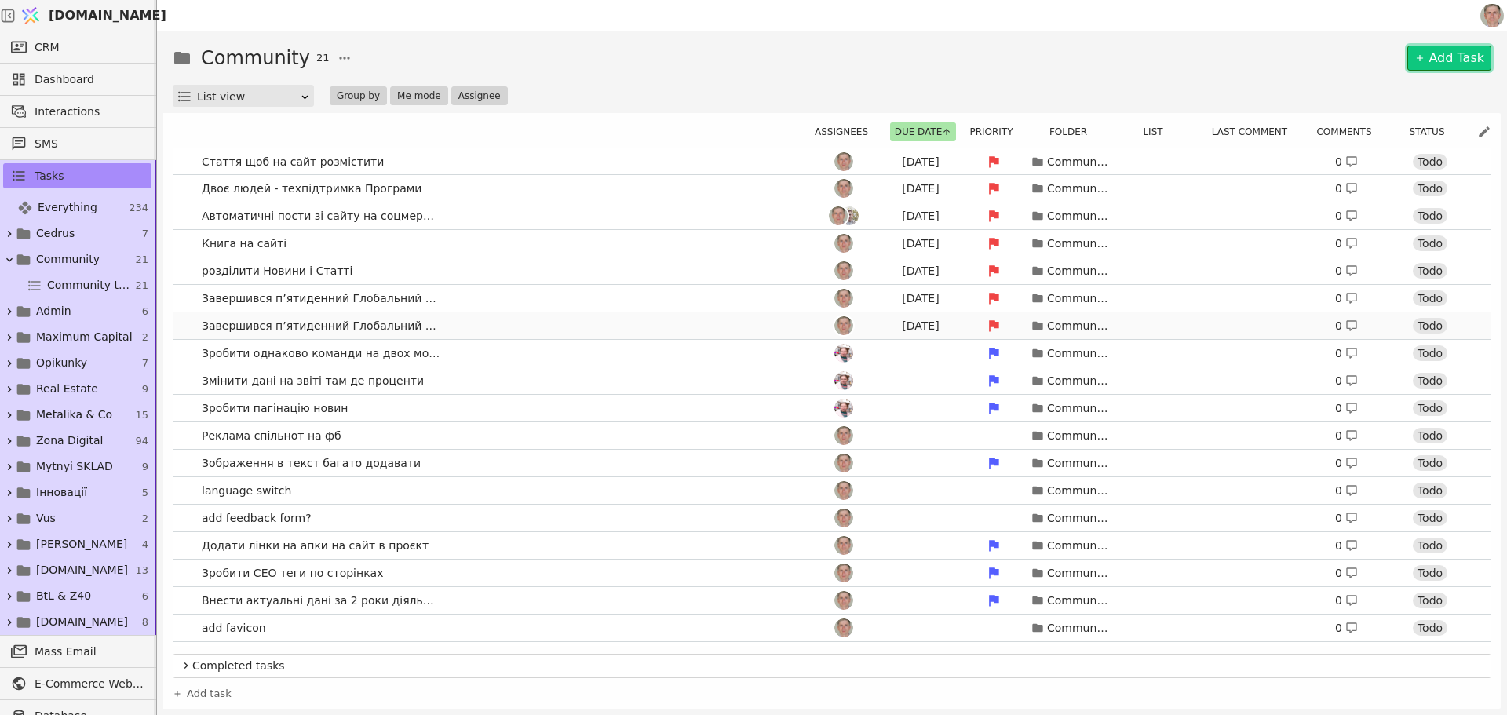
click at [466, 328] on link "Завершився п’ятиденний Глобальний курс Фотоальбом Today Community 0 Todo" at bounding box center [831, 325] width 1317 height 27
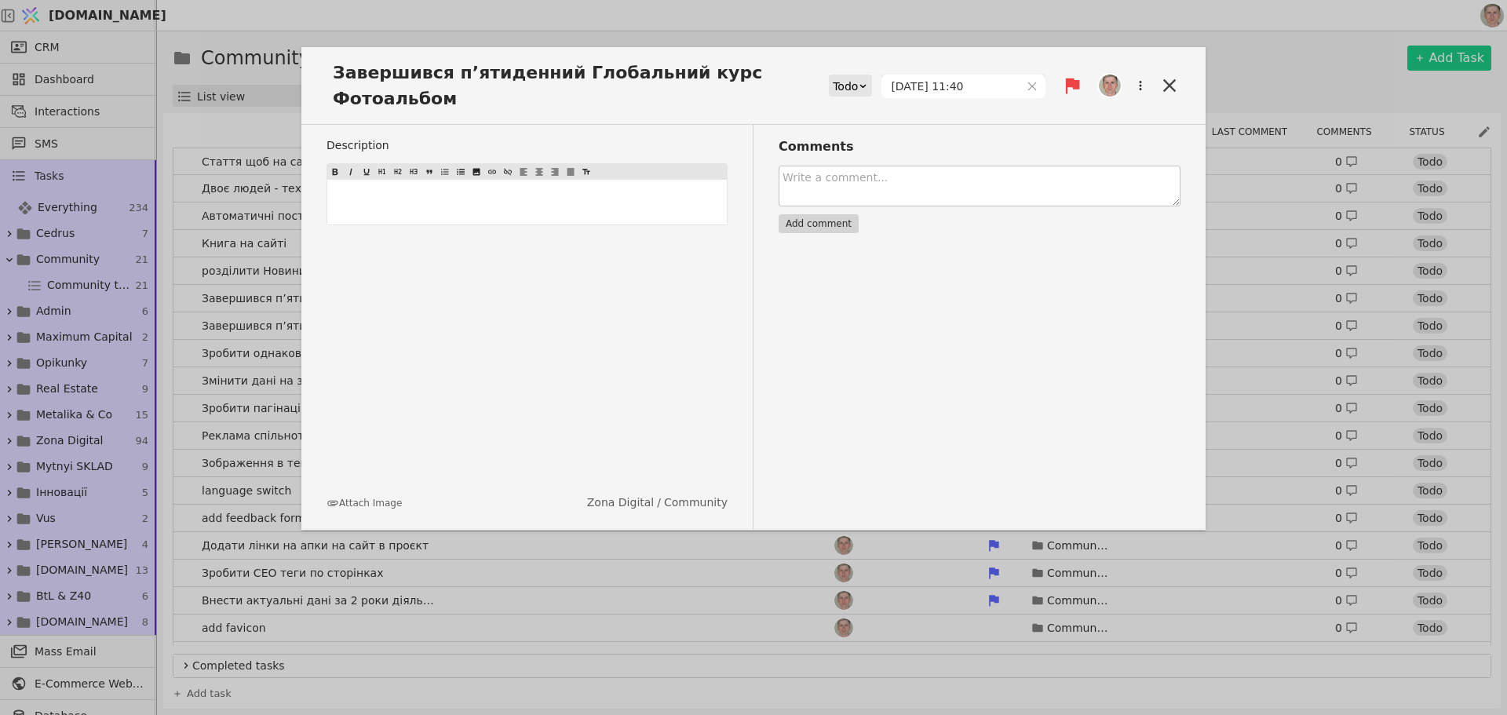
click at [900, 177] on textarea at bounding box center [979, 186] width 402 height 41
paste textarea "@Svit.One відібрав трохи фото можна зробити пост і ще окремо можна альбом ФБ зр…"
type textarea "@Svit.One відібрав трохи фото можна зробити пост і ще окремо можна альбом ФБ зр…"
click at [825, 214] on button "Add comment" at bounding box center [818, 223] width 80 height 19
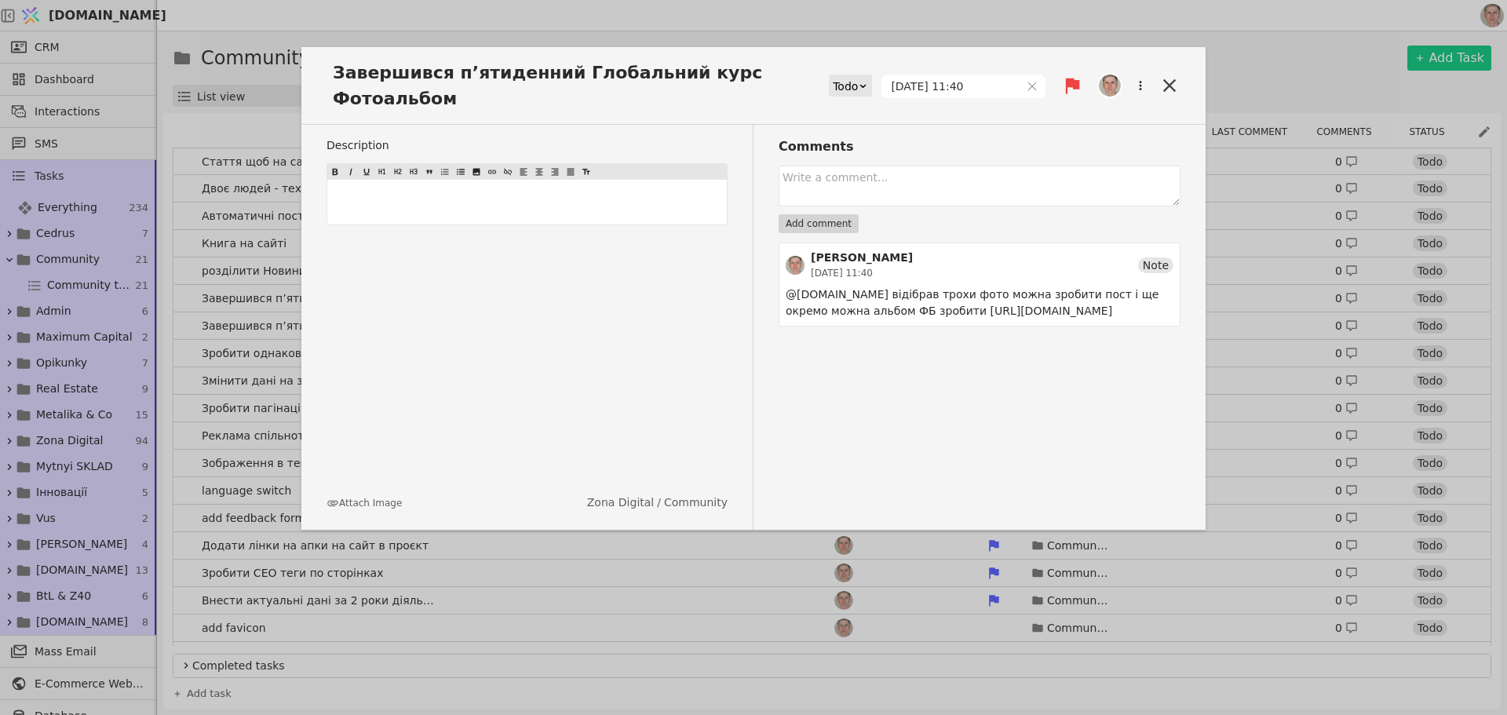
scroll to position [0, 0]
click at [1174, 75] on icon at bounding box center [1169, 86] width 22 height 22
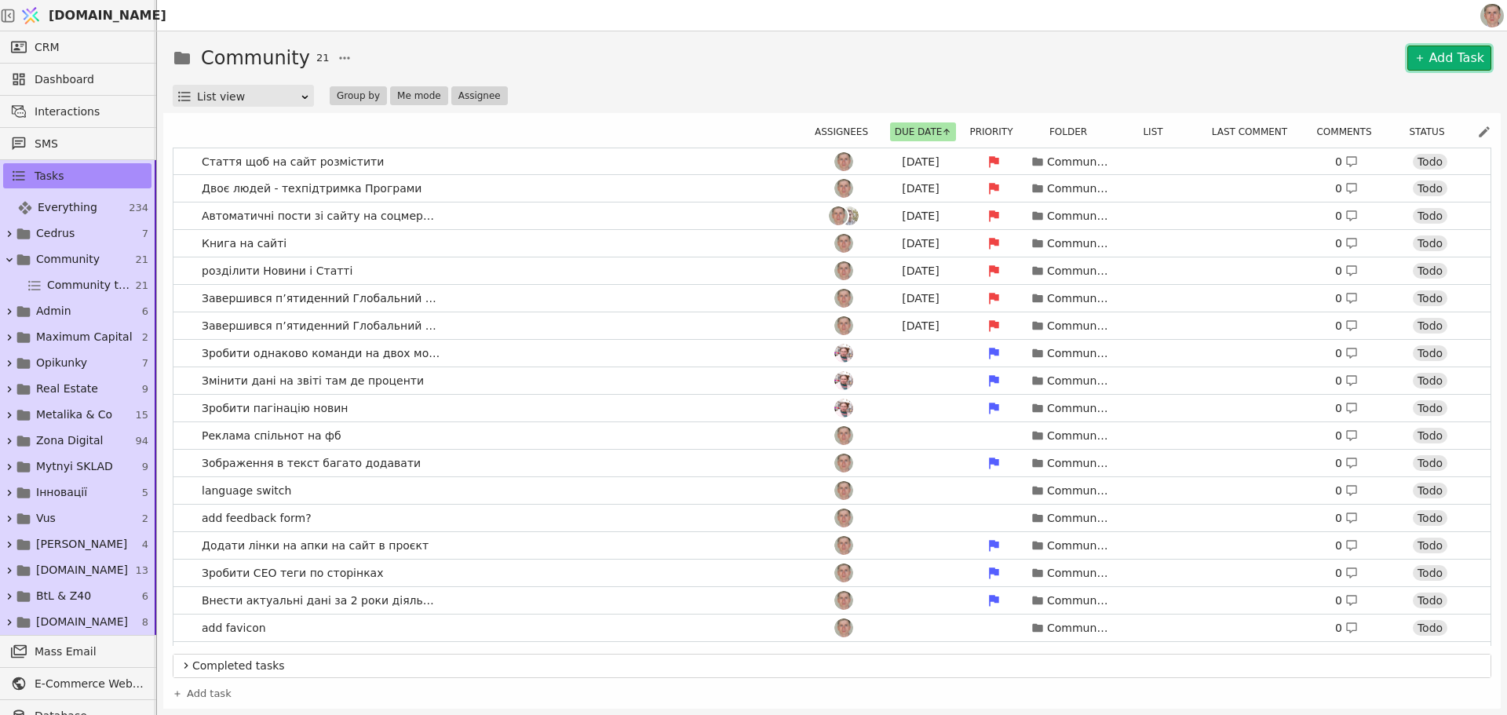
click at [1439, 47] on link "Add Task" at bounding box center [1449, 58] width 84 height 25
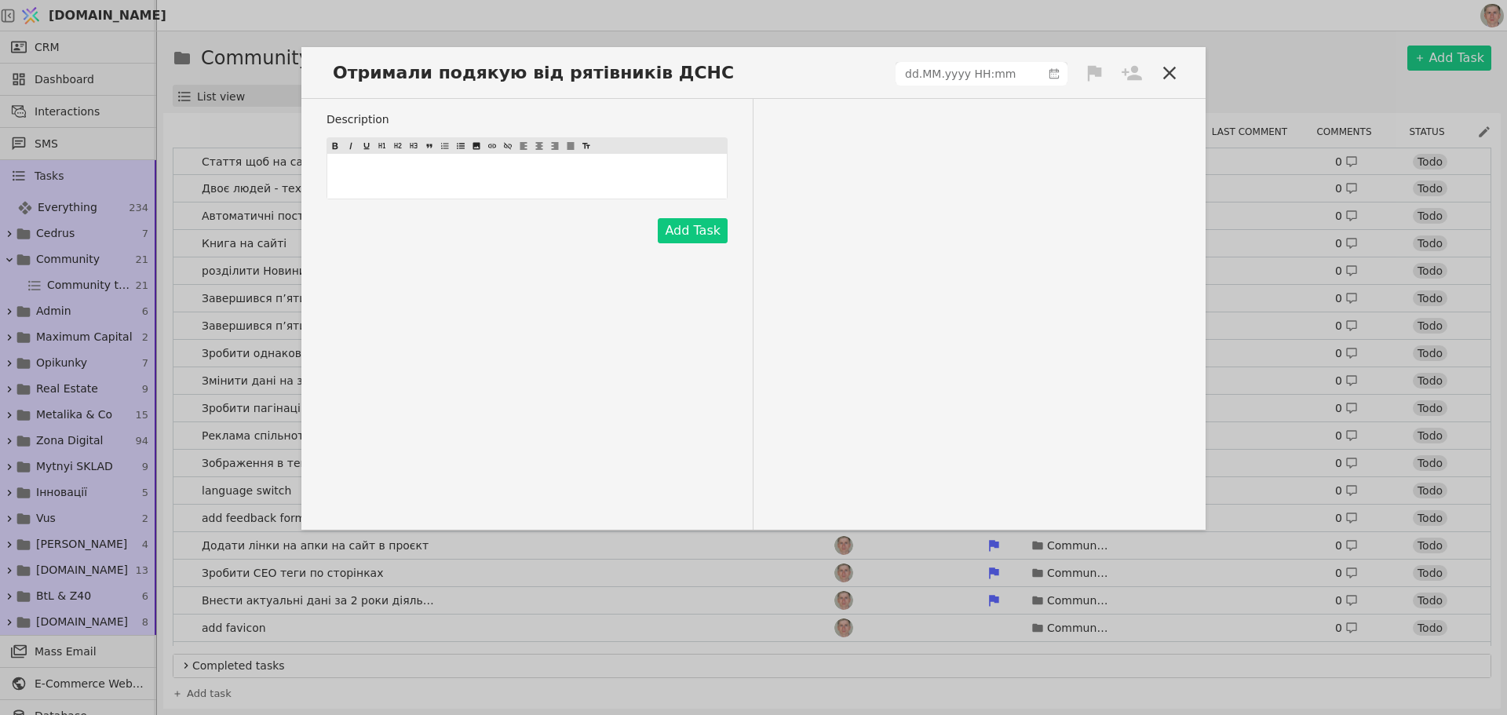
drag, startPoint x: 352, startPoint y: 173, endPoint x: 367, endPoint y: 179, distance: 15.9
click at [352, 171] on p "﻿" at bounding box center [526, 176] width 393 height 16
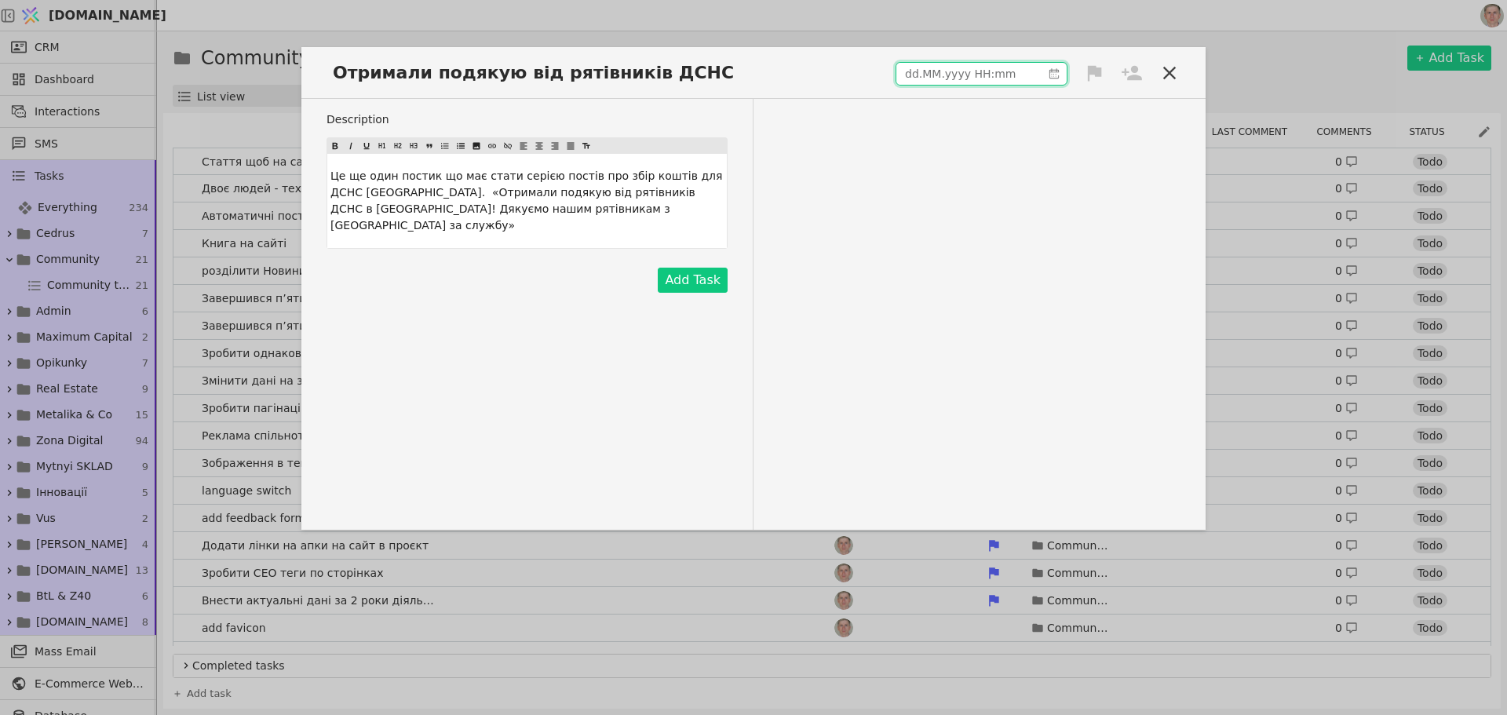
type input "dd.MM.yyyy HH:mm"
click at [965, 64] on input "dd.MM.yyyy HH:mm" at bounding box center [968, 74] width 145 height 22
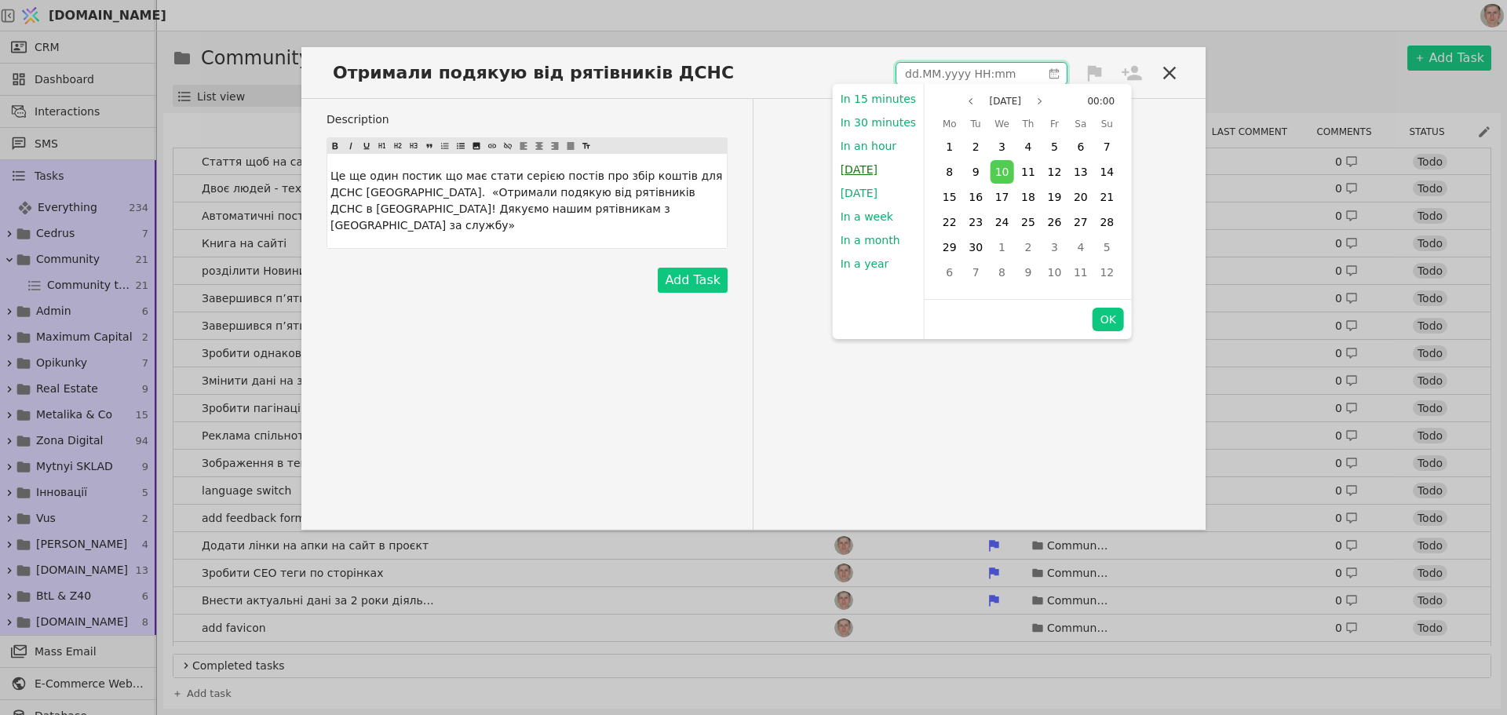
click at [865, 169] on button "Today" at bounding box center [859, 170] width 53 height 24
type input "10.09.2025 11:41"
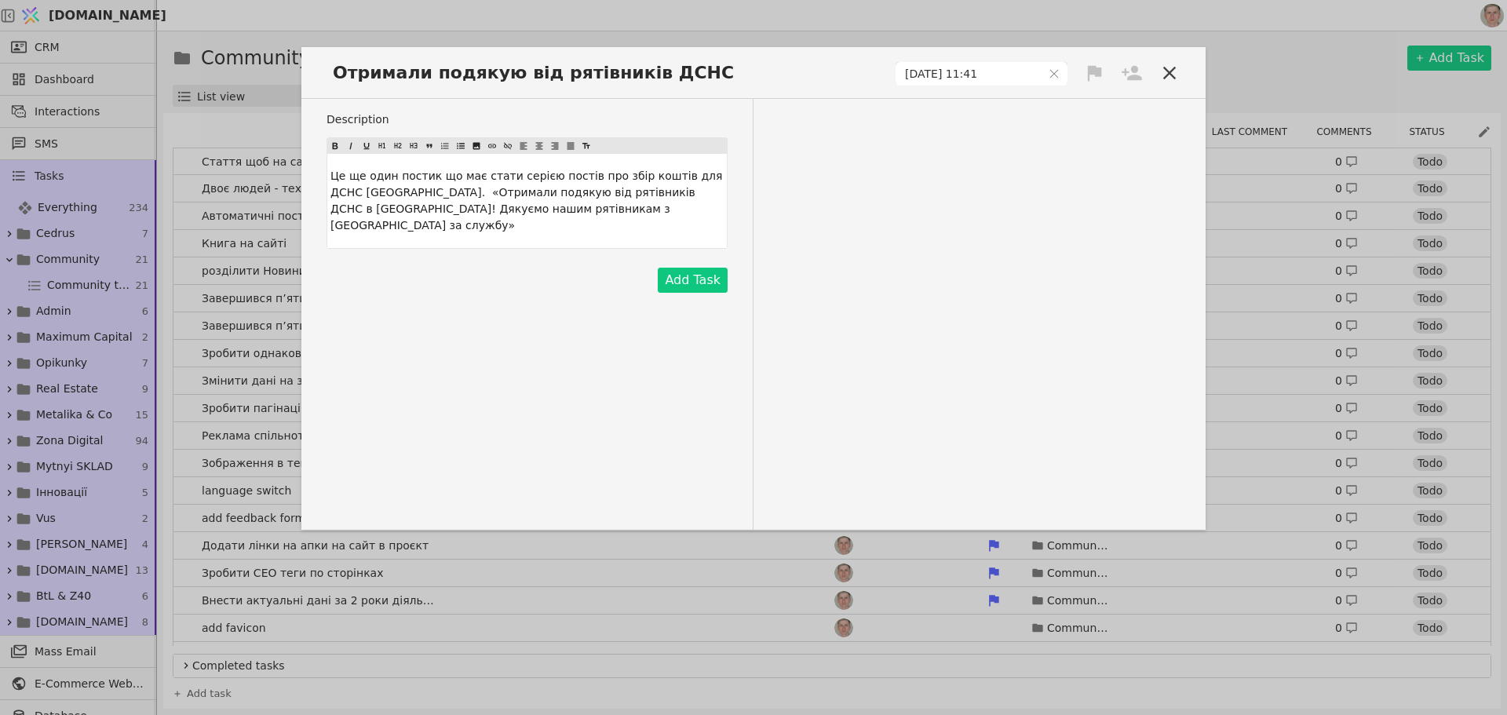
click at [1091, 71] on icon at bounding box center [1095, 73] width 14 height 16
click at [1050, 118] on div "Medium" at bounding box center [1041, 128] width 157 height 26
click at [1098, 70] on icon at bounding box center [1095, 73] width 14 height 16
click at [1068, 97] on div "High" at bounding box center [1041, 102] width 157 height 26
click at [1129, 75] on icon at bounding box center [1131, 73] width 22 height 22
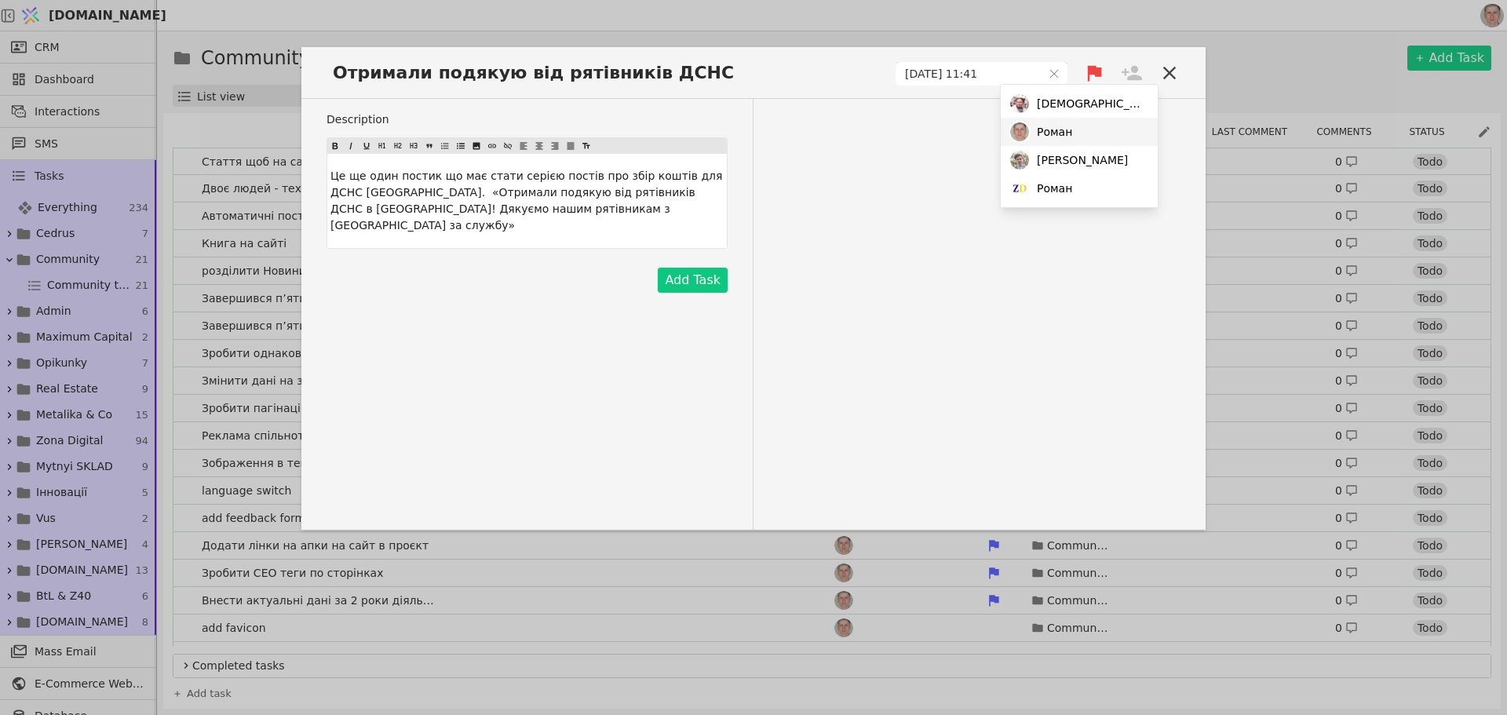
click at [1063, 130] on span "Роман" at bounding box center [1054, 132] width 35 height 16
drag, startPoint x: 775, startPoint y: 252, endPoint x: 765, endPoint y: 252, distance: 10.2
click at [773, 251] on div "Description Це ще один постик що має стати серією постів про збір коштів для ДС…" at bounding box center [753, 314] width 904 height 431
click at [690, 268] on button "Add Task" at bounding box center [693, 280] width 70 height 25
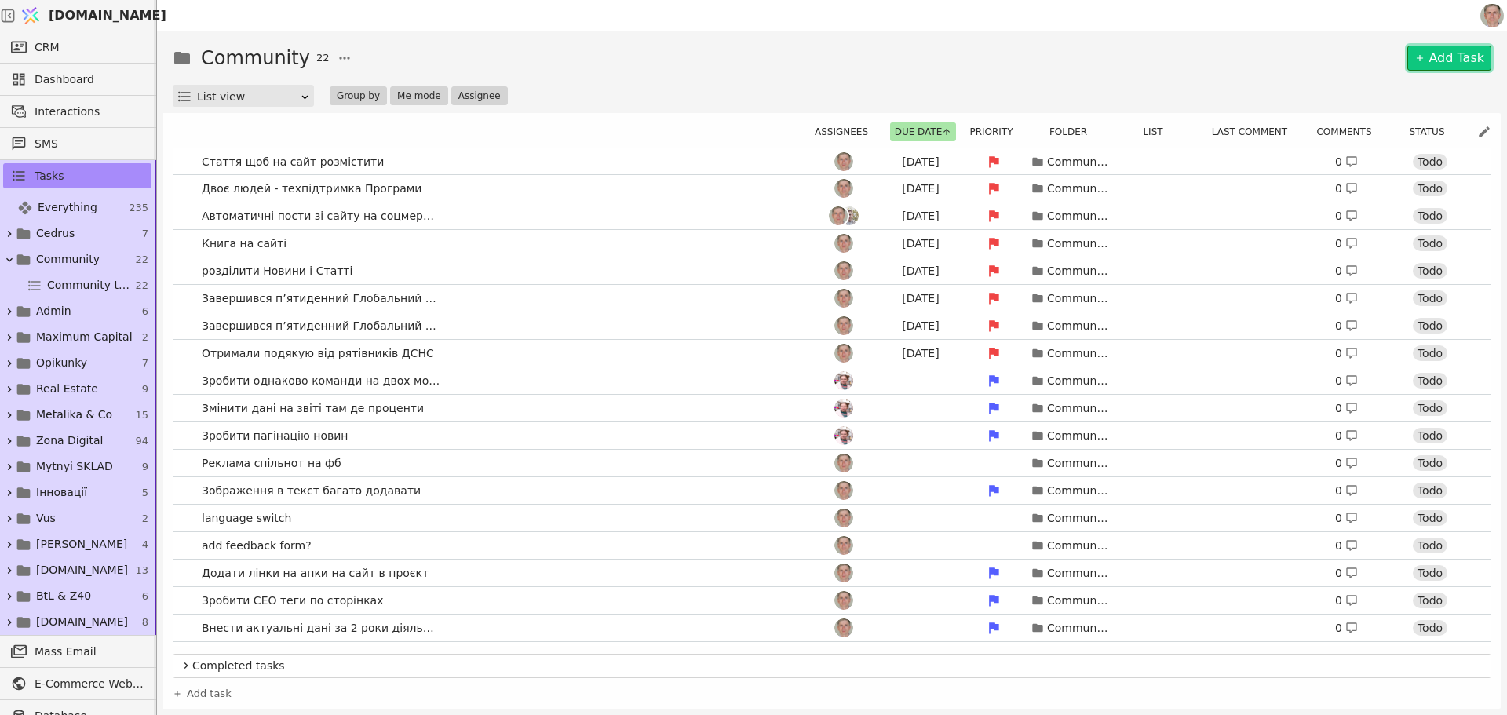
drag, startPoint x: 1445, startPoint y: 53, endPoint x: 959, endPoint y: 105, distance: 488.5
click at [1445, 53] on link "Add Task" at bounding box center [1449, 58] width 84 height 25
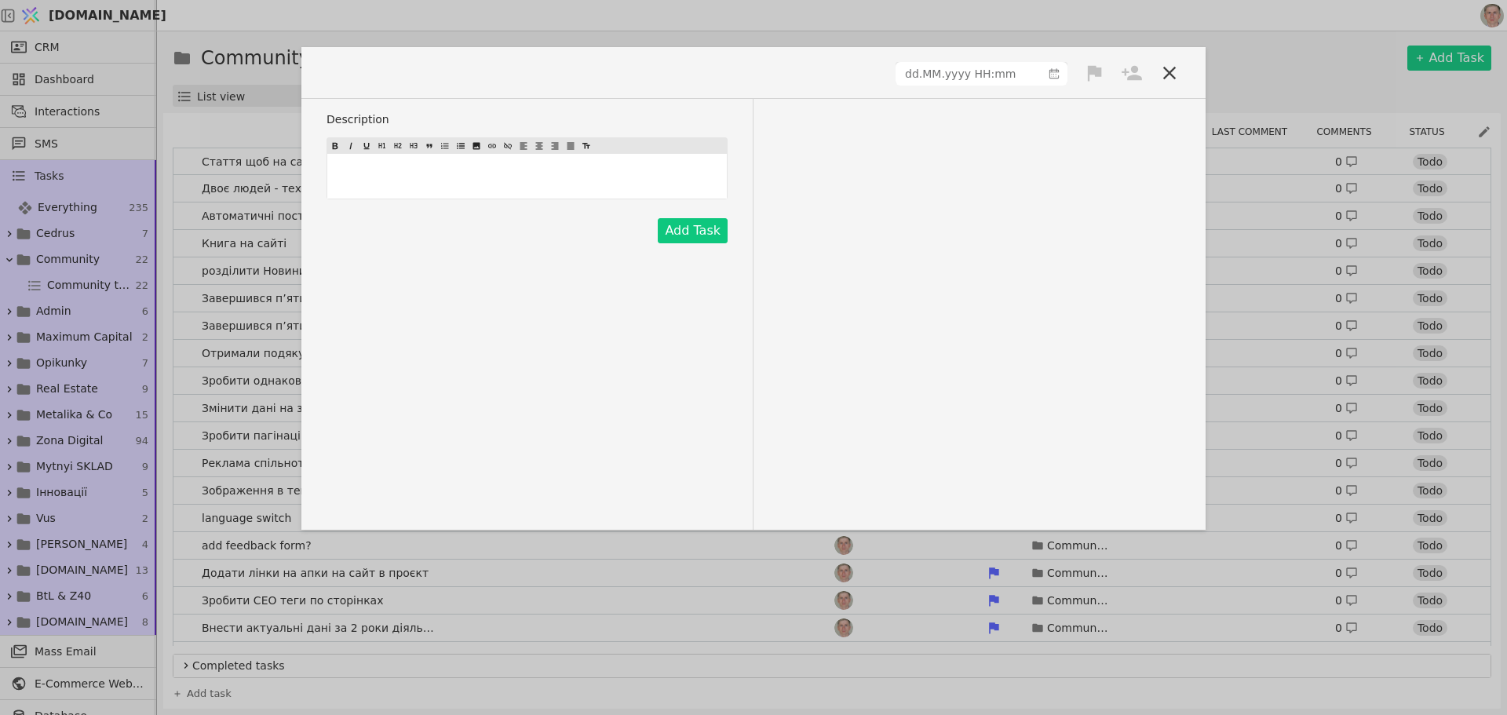
click at [398, 169] on p "﻿" at bounding box center [526, 176] width 393 height 16
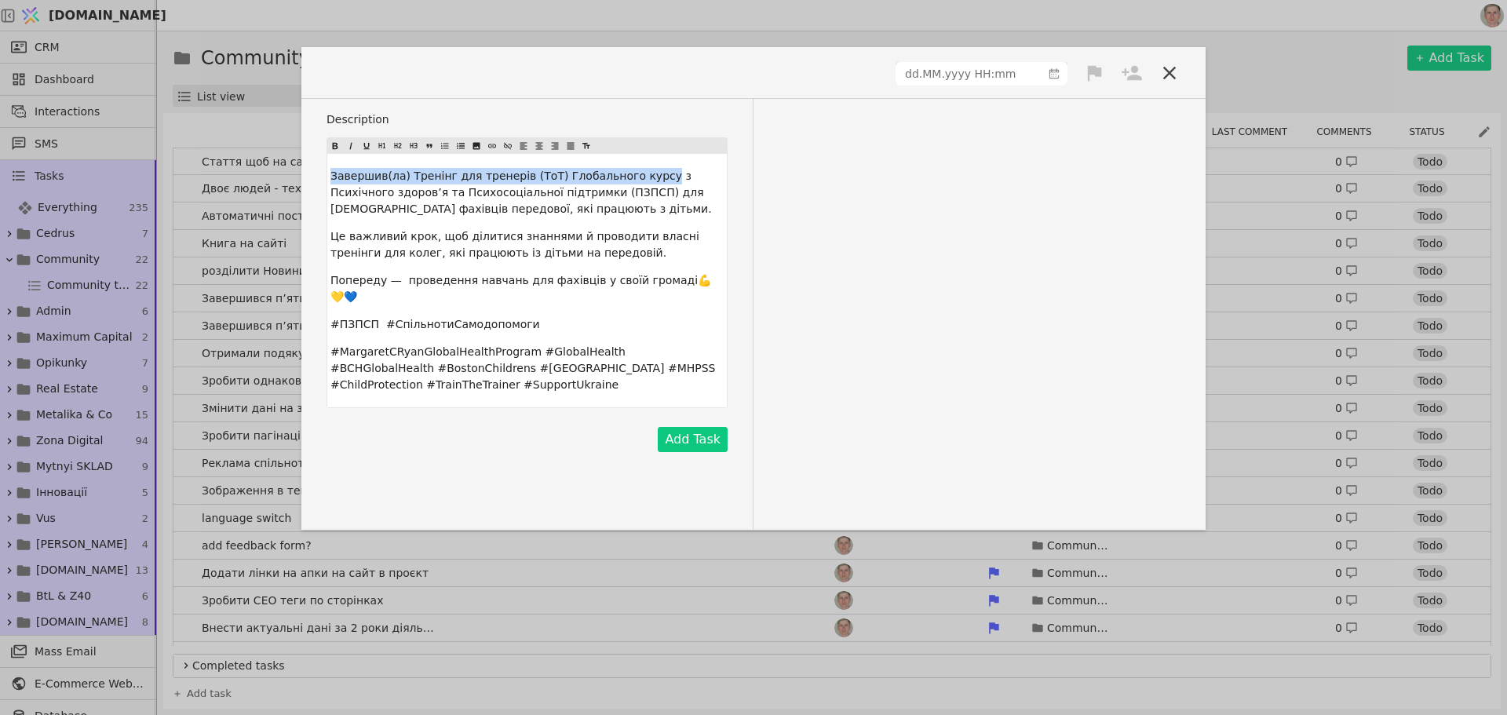
drag, startPoint x: 630, startPoint y: 174, endPoint x: 313, endPoint y: 163, distance: 317.2
click at [316, 162] on div "Description Завершив(ла) Тренінг для тренерів (ТоТ) Глобального курсу з Психічн…" at bounding box center [753, 314] width 904 height 431
copy span "Завершив(ла) Тренінг для тренерів (ТоТ) Глобального курсу"
click at [410, 75] on span at bounding box center [381, 73] width 111 height 26
paste span
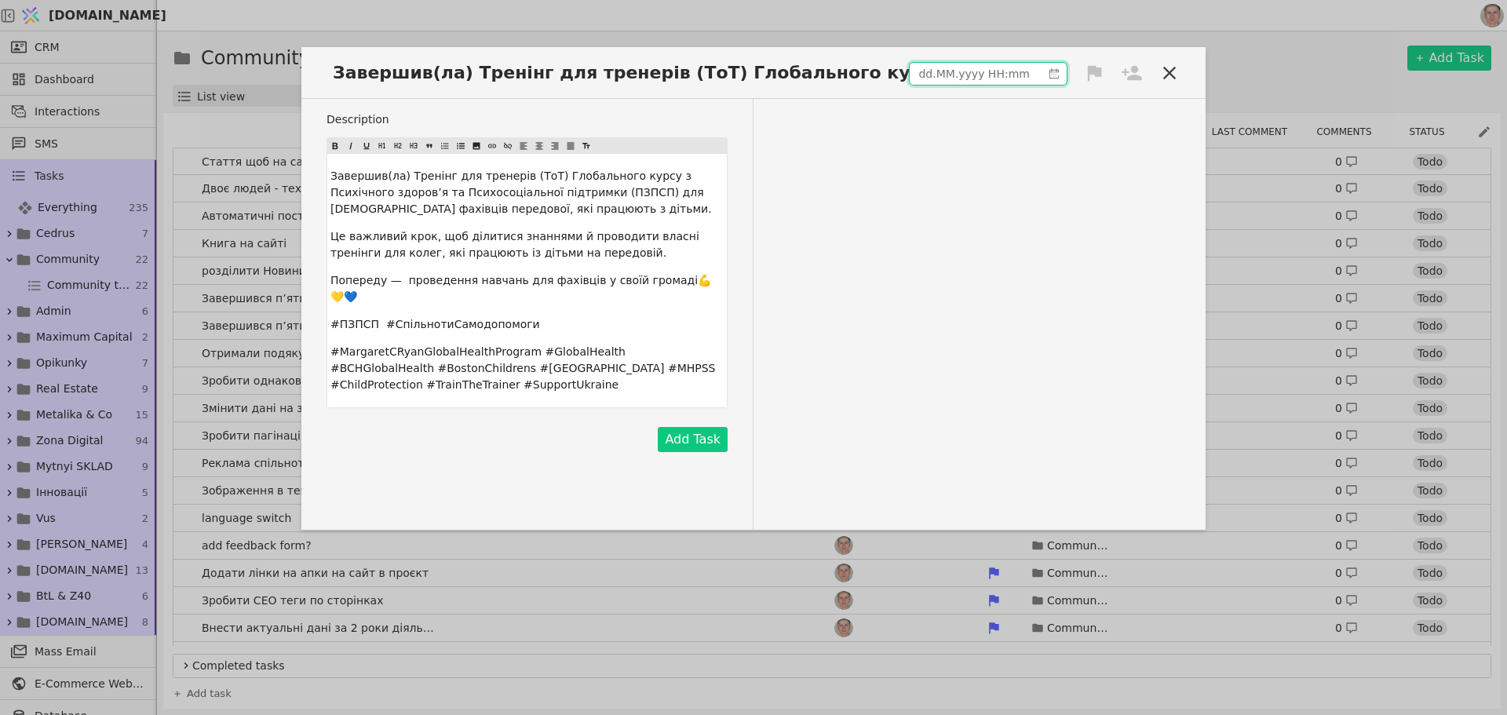
type input "dd.MM.yyyy HH:mm"
click at [982, 68] on input "dd.MM.yyyy HH:mm" at bounding box center [975, 74] width 132 height 22
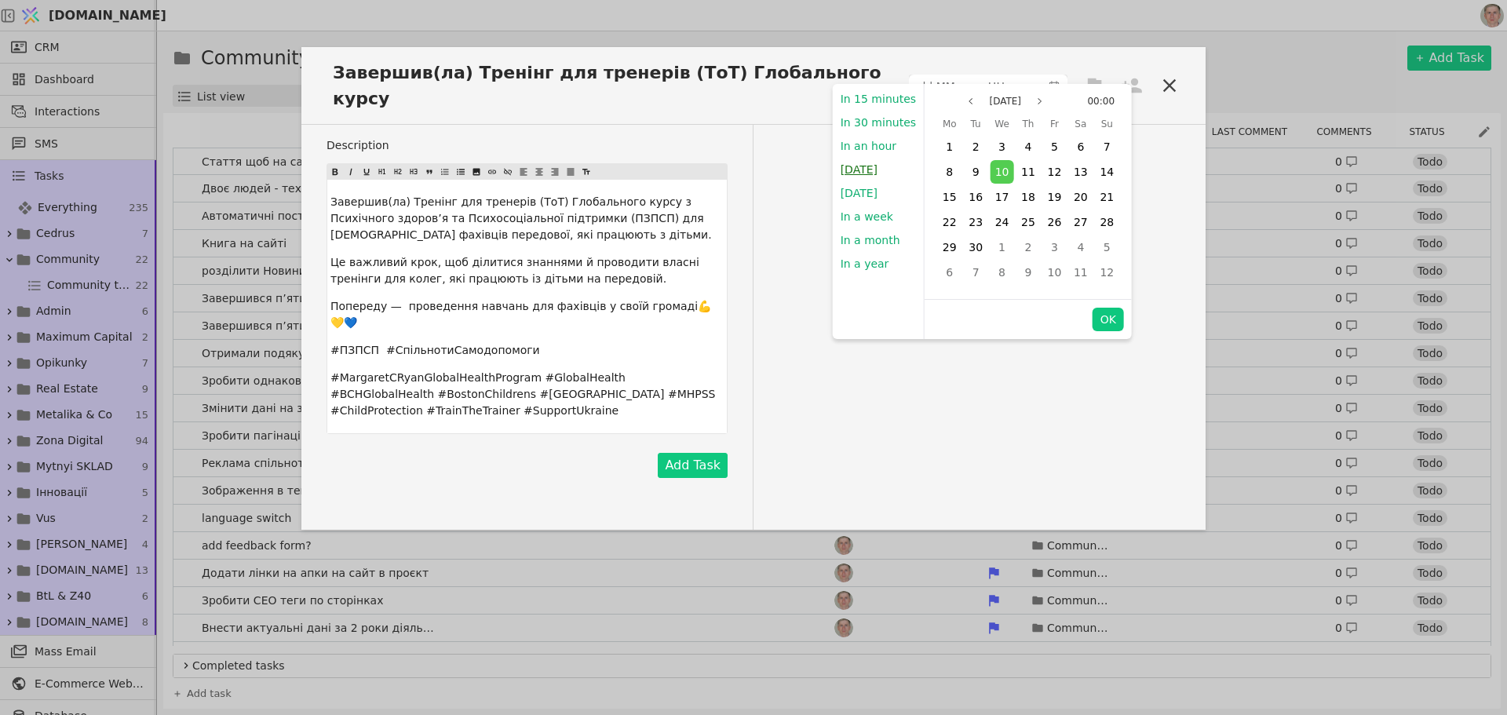
drag, startPoint x: 862, startPoint y: 169, endPoint x: 993, endPoint y: 145, distance: 133.1
click at [862, 169] on button "Today" at bounding box center [859, 170] width 53 height 24
type input "10.09.2025 11:42"
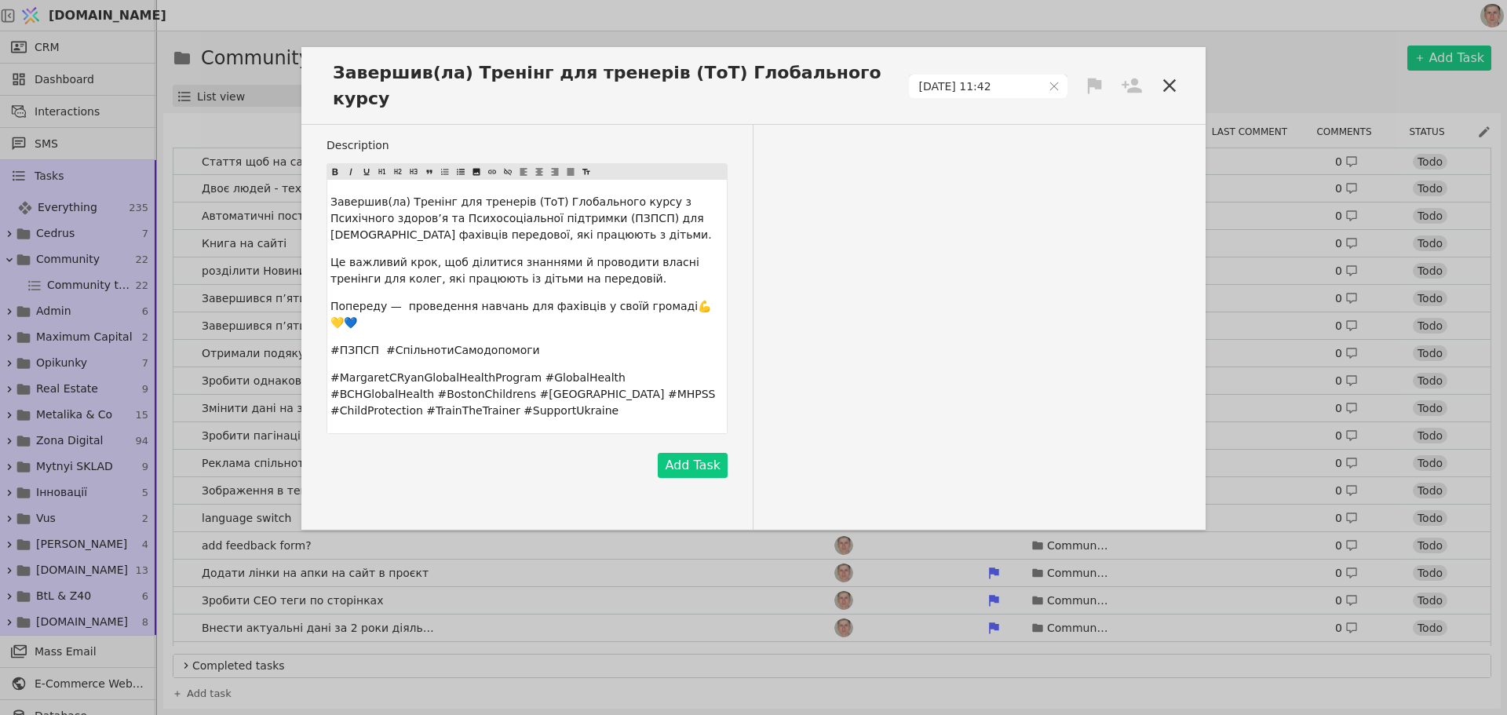
click at [1095, 78] on icon at bounding box center [1095, 86] width 14 height 16
click at [1040, 102] on div "High" at bounding box center [1041, 102] width 157 height 26
click at [1134, 75] on icon at bounding box center [1131, 86] width 22 height 22
click at [1069, 131] on div "Роман" at bounding box center [1078, 132] width 157 height 28
click at [834, 315] on div "Description Завершив(ла) Тренінг для тренерів (ТоТ) Глобального курсу з Психічн…" at bounding box center [753, 327] width 904 height 405
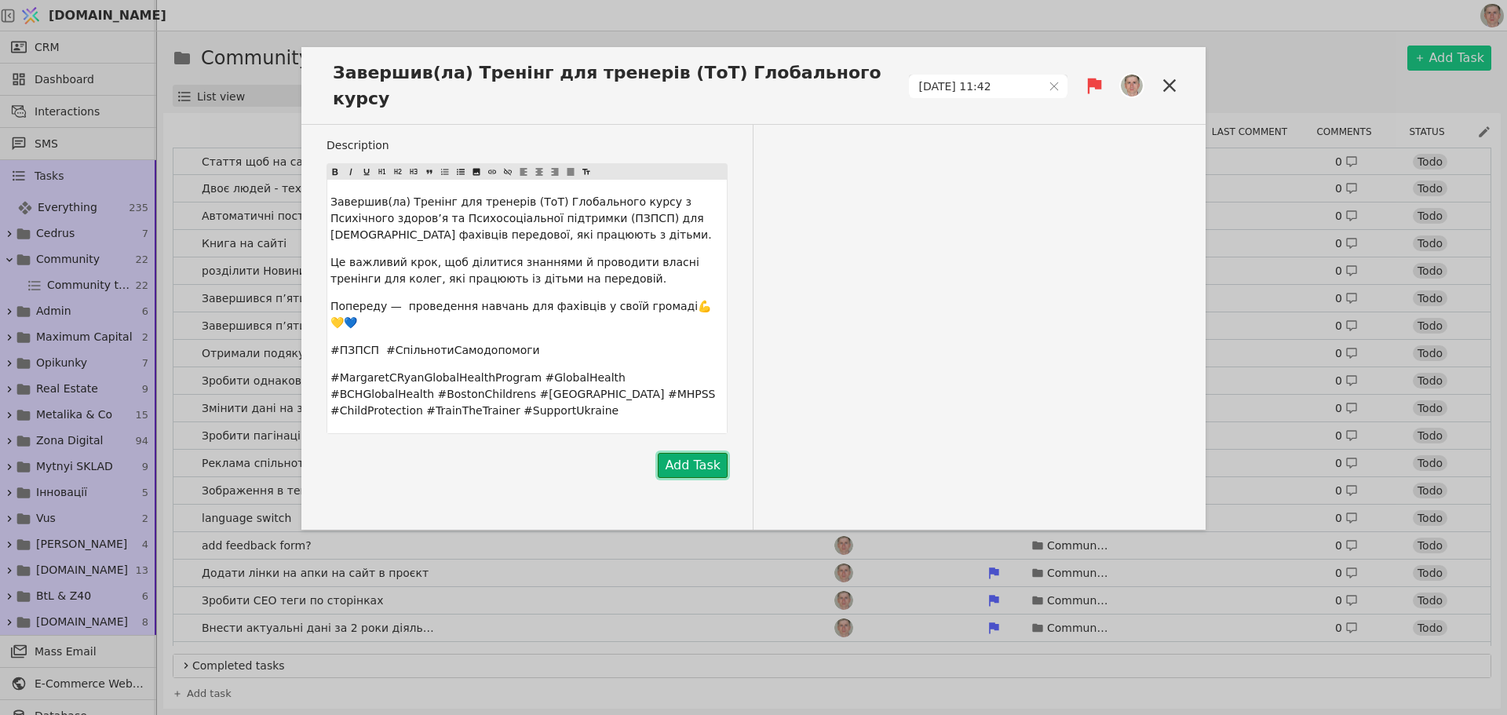
click at [698, 453] on button "Add Task" at bounding box center [693, 465] width 70 height 25
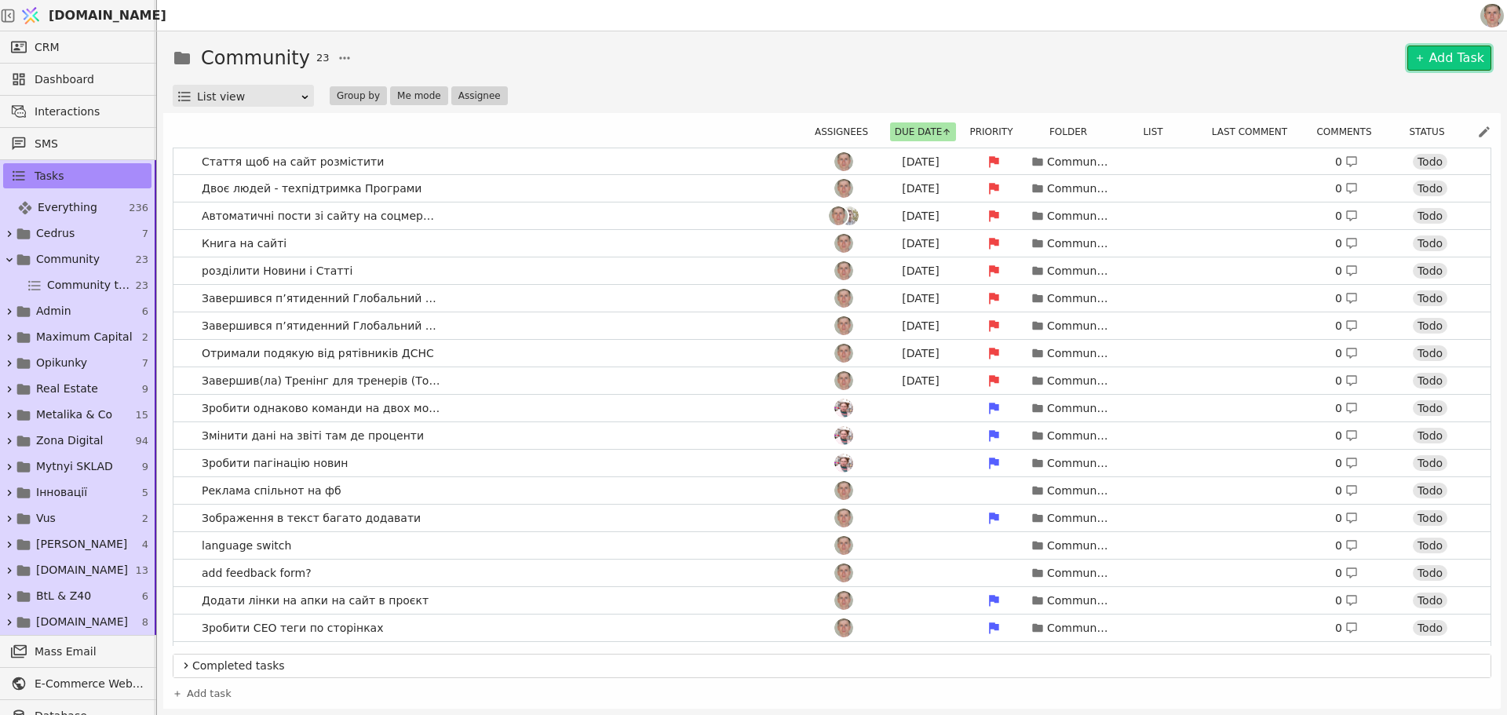
drag, startPoint x: 1462, startPoint y: 60, endPoint x: 1358, endPoint y: 64, distance: 103.7
click at [1461, 59] on link "Add Task" at bounding box center [1449, 58] width 84 height 25
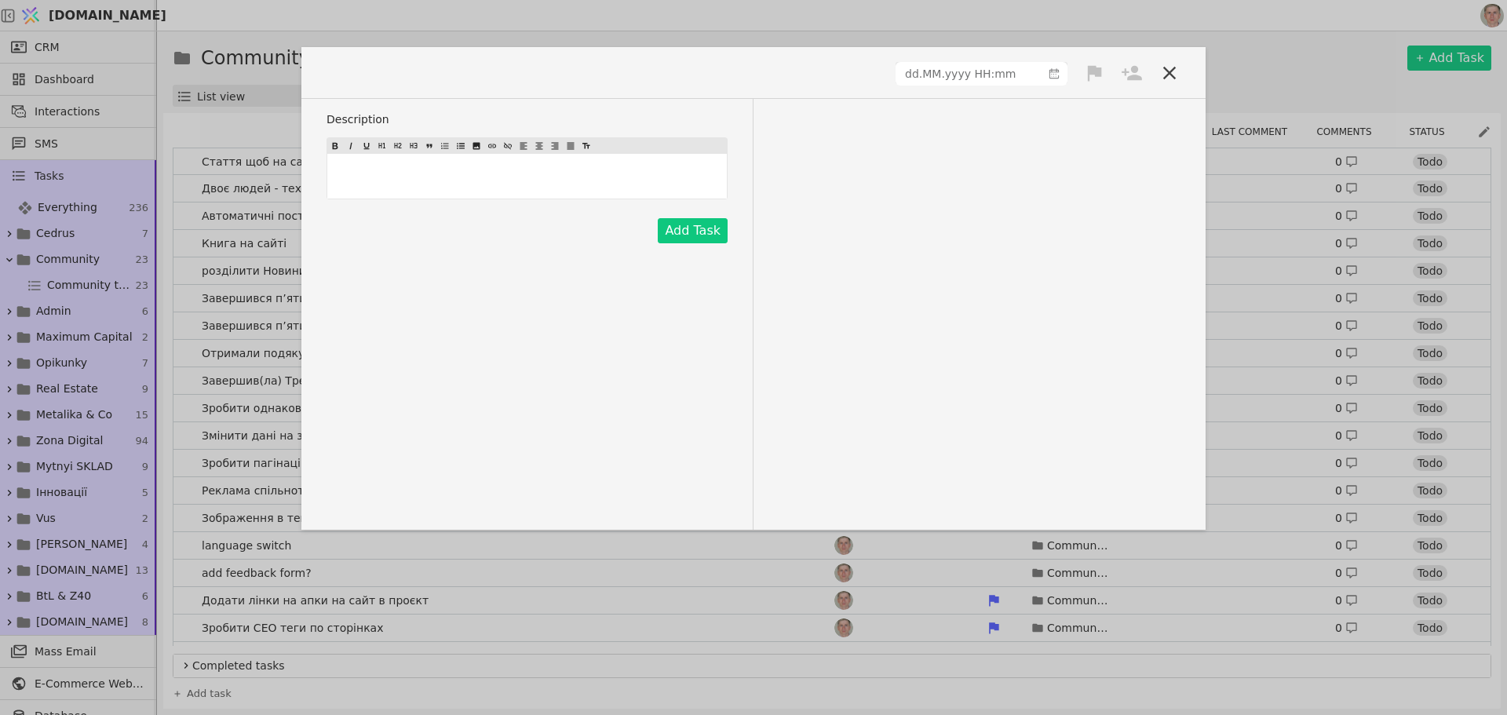
click at [425, 188] on div "﻿" at bounding box center [526, 176] width 399 height 45
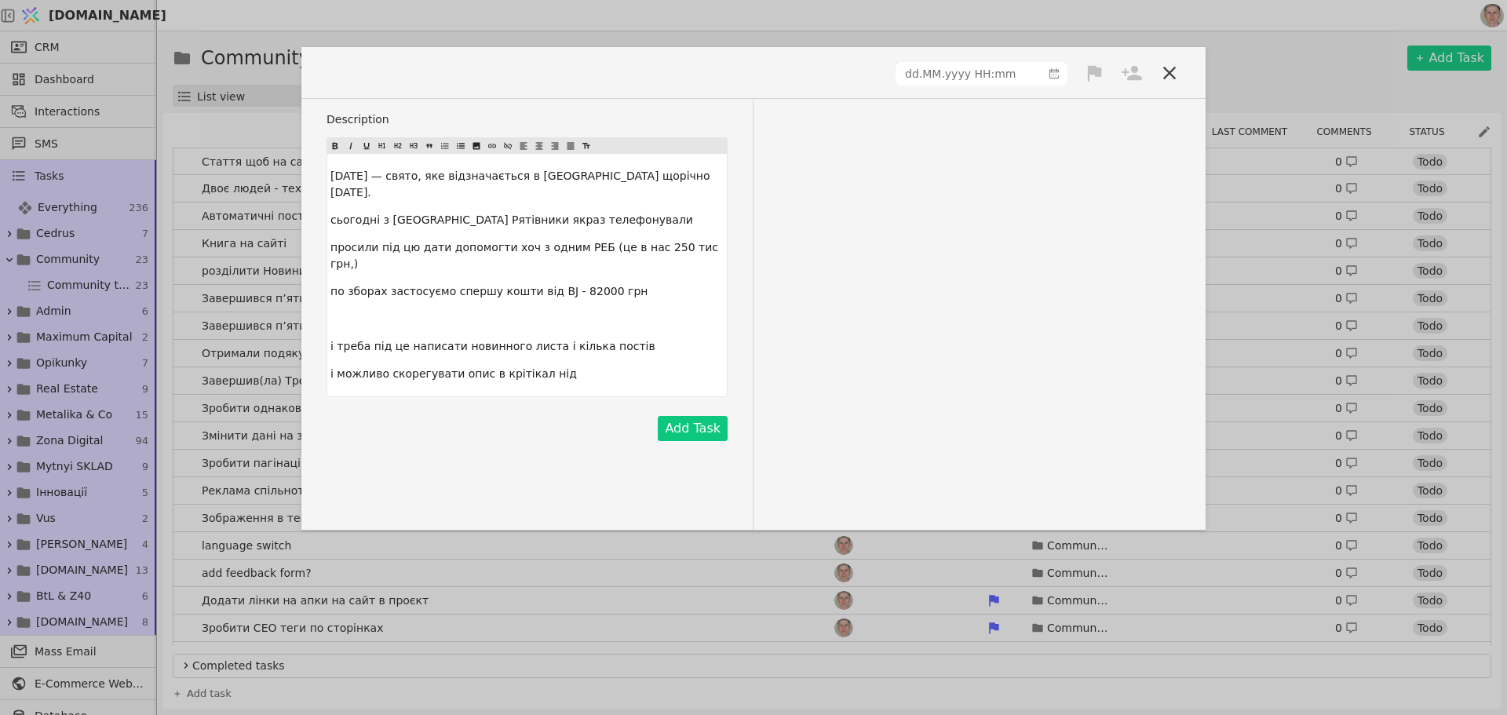
drag, startPoint x: 329, startPoint y: 175, endPoint x: 698, endPoint y: 174, distance: 369.6
click at [698, 174] on div "День рятівника — свято, яке відзначається в Україні щорічно 17 вересня. сьогодн…" at bounding box center [526, 275] width 399 height 242
copy span "День рятівника — свято, яке відзначається в Україні щорічно 17 вересня"
click at [423, 78] on div at bounding box center [753, 79] width 904 height 39
click at [337, 75] on span at bounding box center [381, 73] width 111 height 26
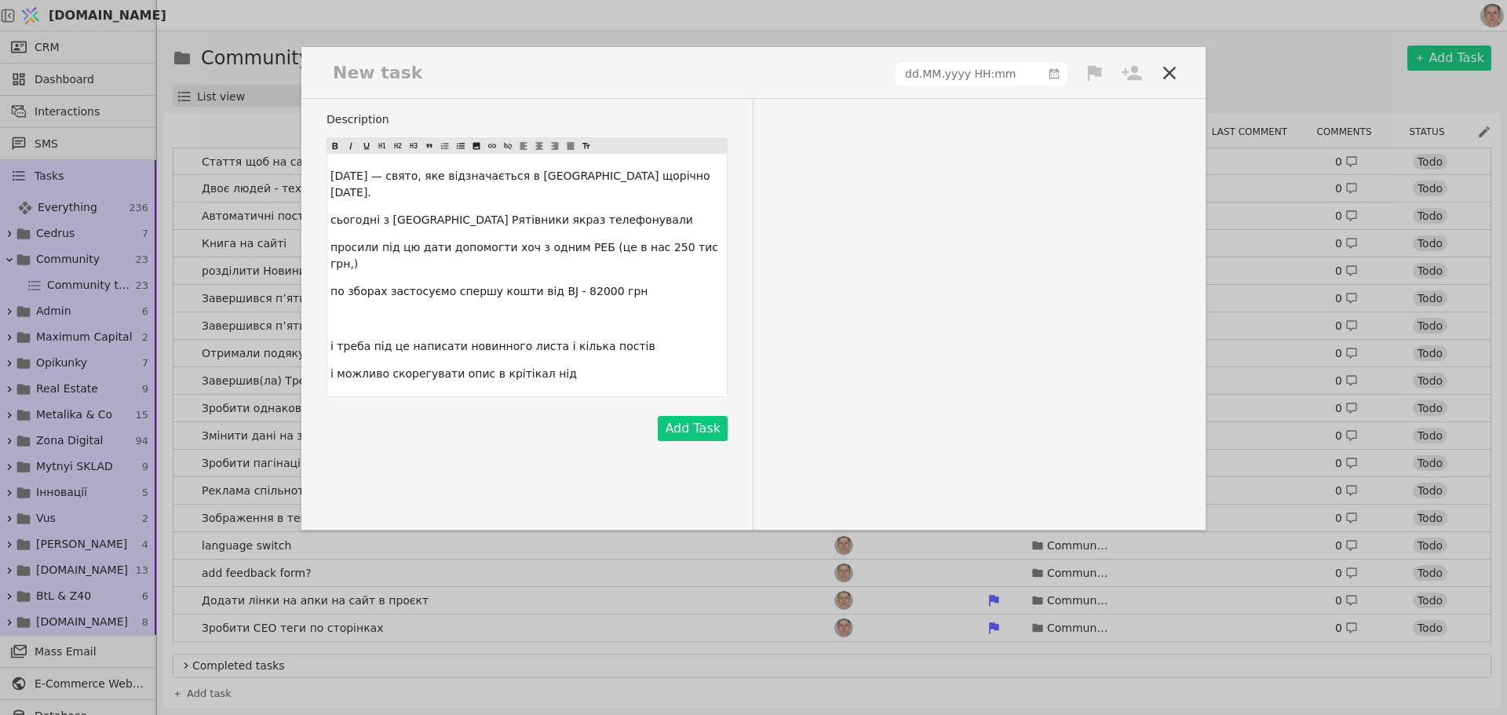
paste span
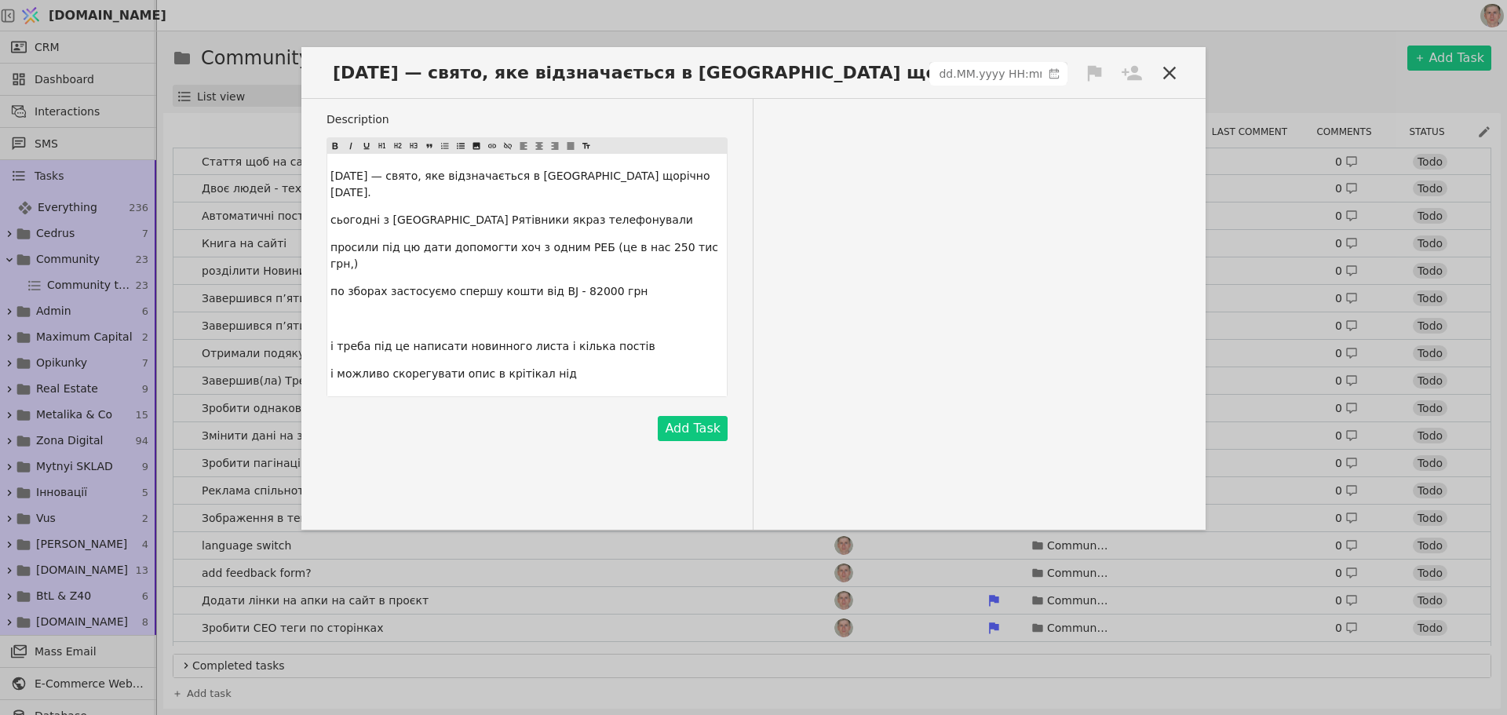
scroll to position [0, 32]
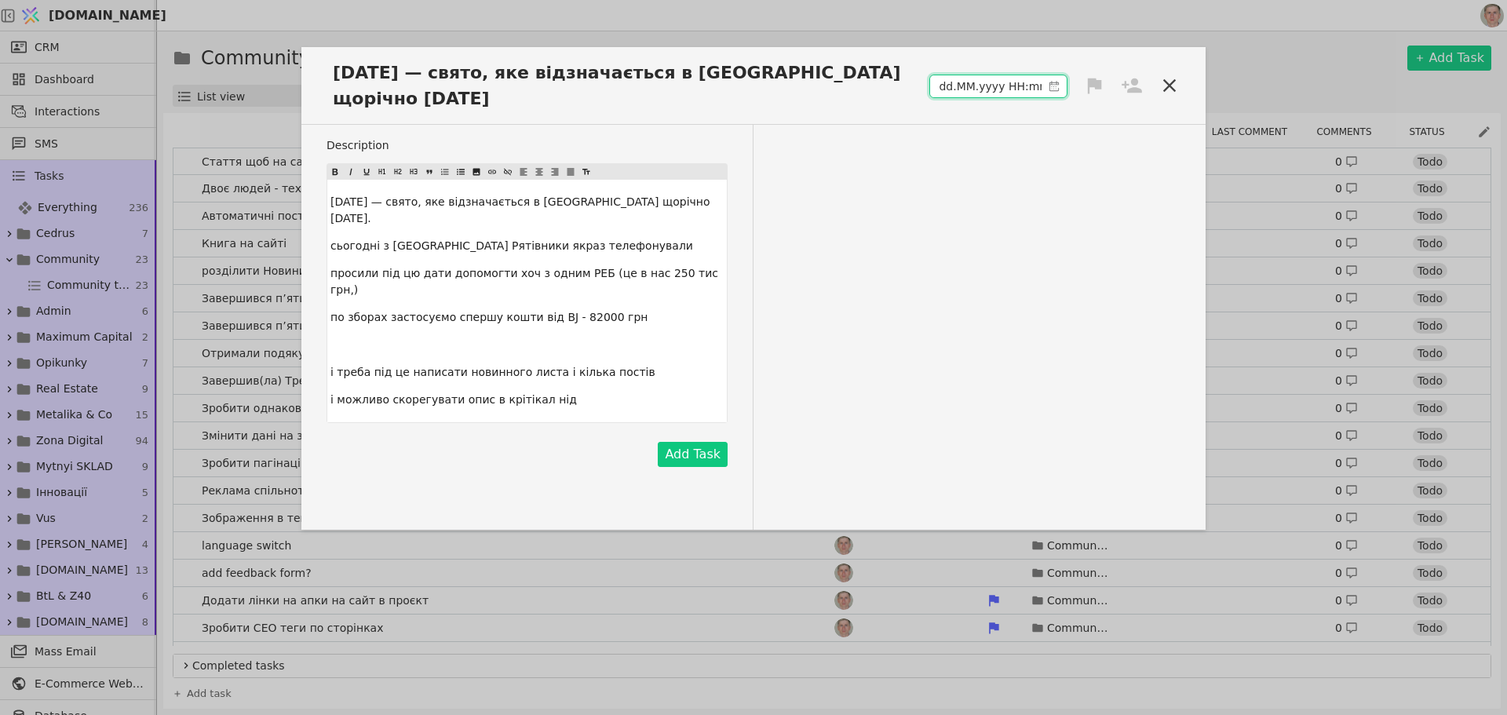
type input "dd.MM.yyyy HH:mm"
click at [975, 75] on input "dd.MM.yyyy HH:mm" at bounding box center [985, 86] width 111 height 22
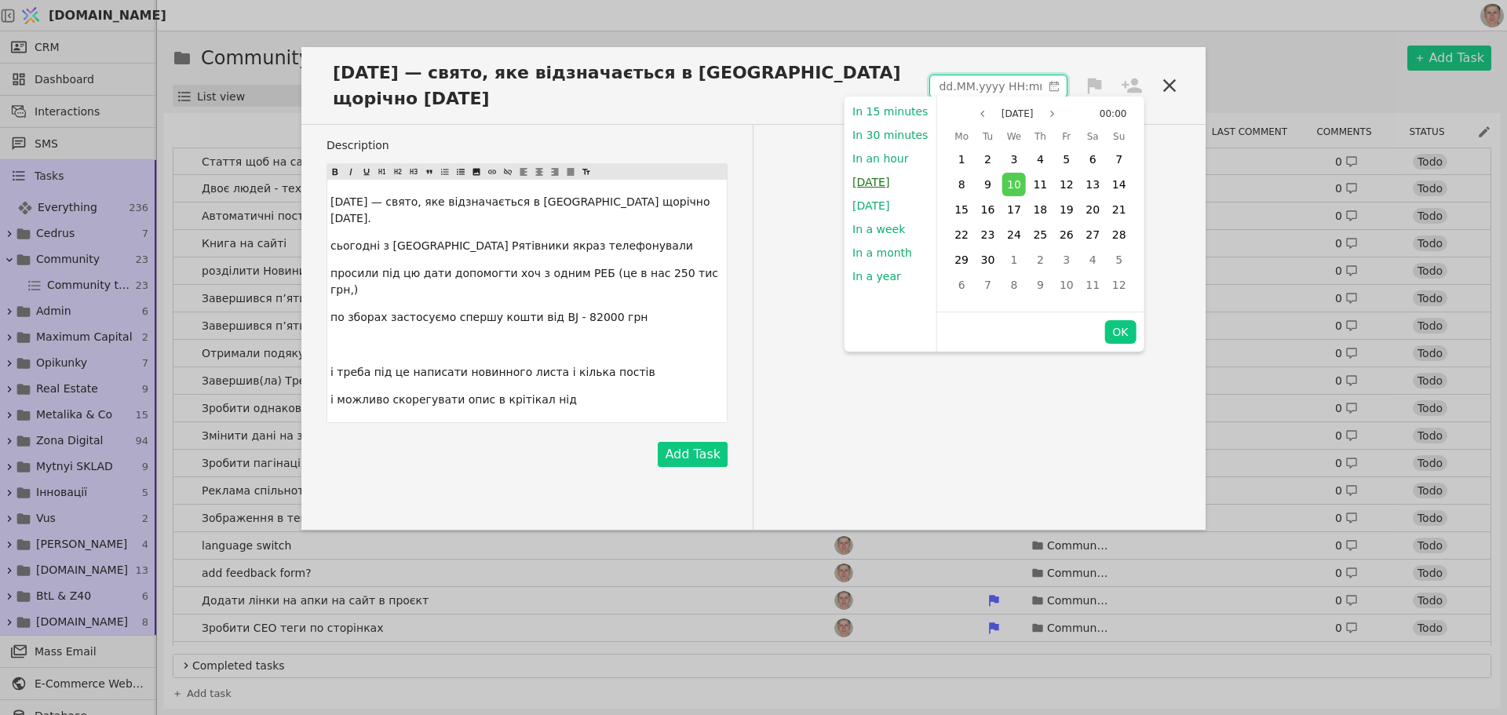
click at [875, 180] on button "Today" at bounding box center [870, 182] width 53 height 24
type input "10.09.2025 11:43"
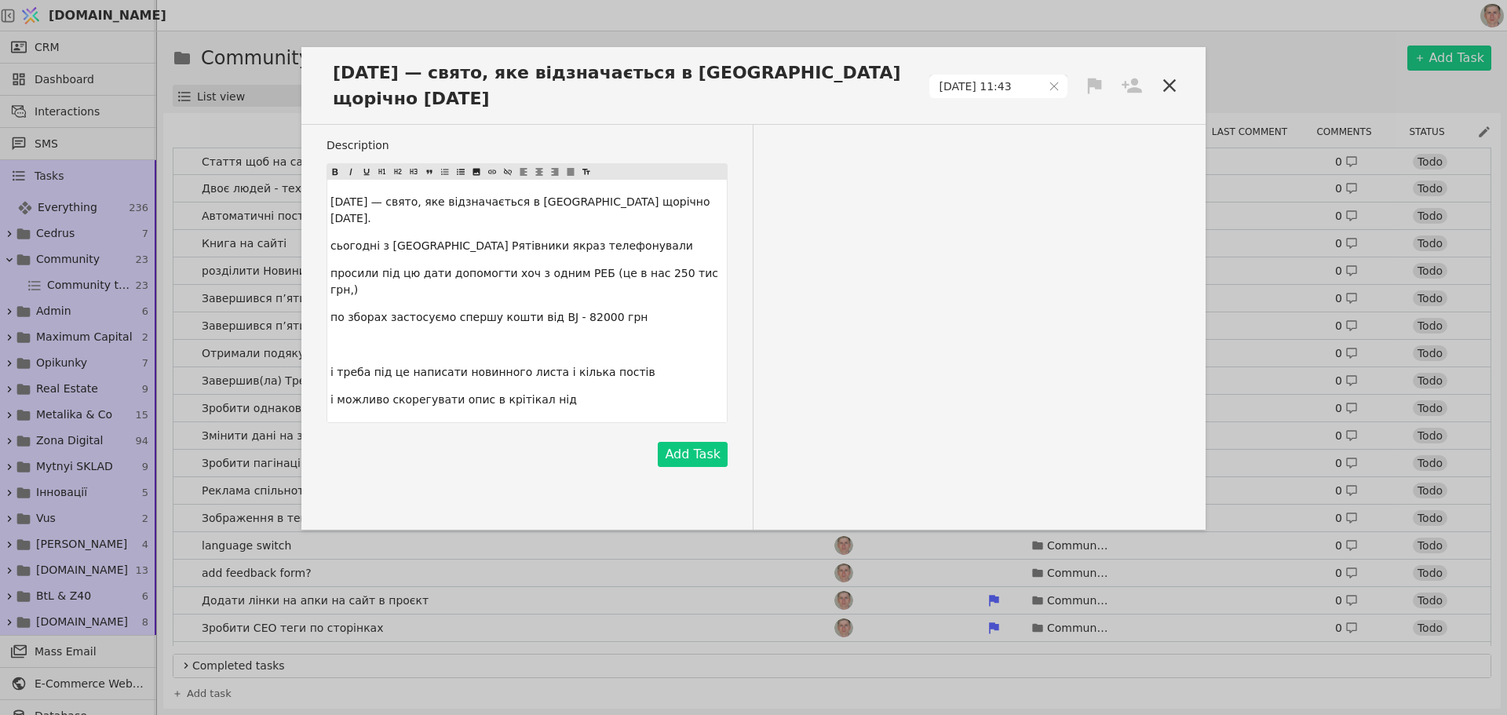
click at [1092, 84] on icon at bounding box center [1095, 86] width 14 height 16
click at [1062, 115] on div "High" at bounding box center [1041, 115] width 157 height 26
click at [1133, 89] on icon at bounding box center [1131, 85] width 20 height 15
drag, startPoint x: 1082, startPoint y: 141, endPoint x: 1063, endPoint y: 151, distance: 21.1
click at [1081, 141] on div "Роман" at bounding box center [1078, 144] width 157 height 28
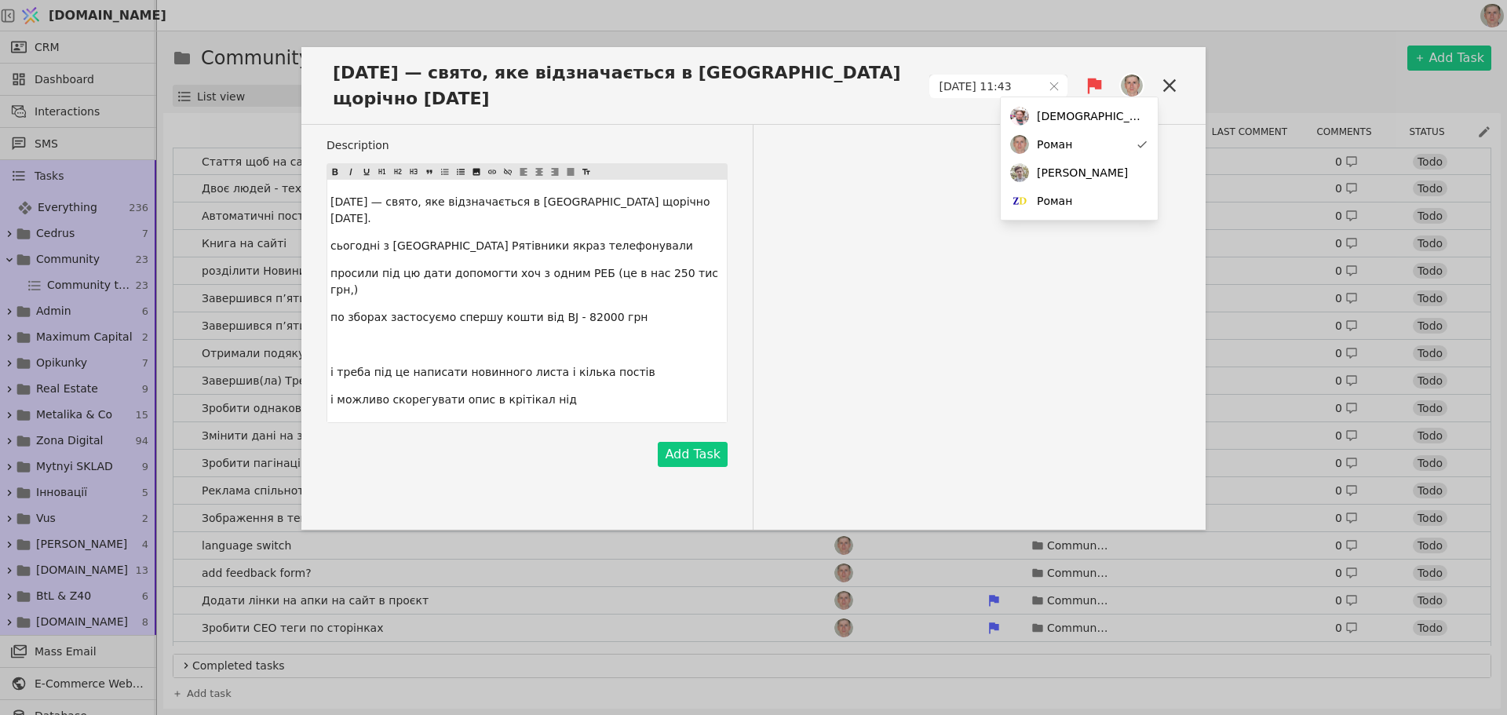
drag, startPoint x: 861, startPoint y: 329, endPoint x: 822, endPoint y: 361, distance: 50.7
click at [858, 329] on div "Description День рятівника — свято, яке відзначається в Україні щорічно 17 вере…" at bounding box center [753, 327] width 904 height 405
drag, startPoint x: 713, startPoint y: 421, endPoint x: 800, endPoint y: 370, distance: 100.9
click at [712, 442] on button "Add Task" at bounding box center [693, 454] width 70 height 25
